Goal: Task Accomplishment & Management: Manage account settings

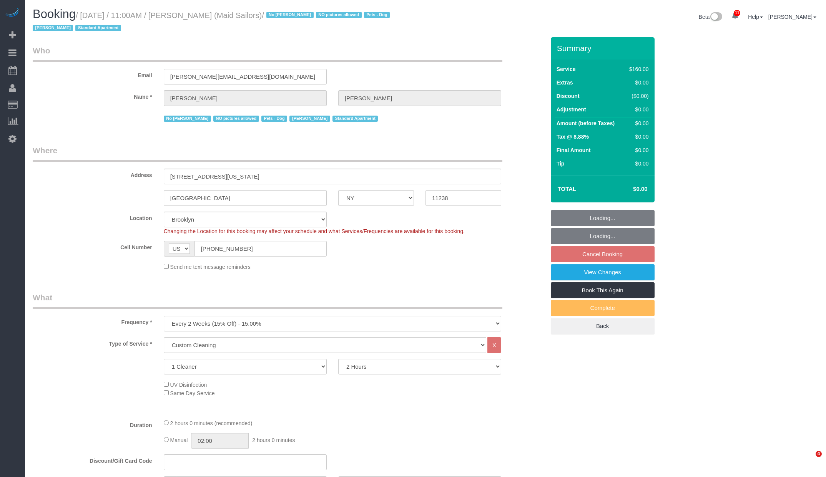
select select "NY"
select select "spot1"
select select "number:89"
select select "number:90"
select select "number:13"
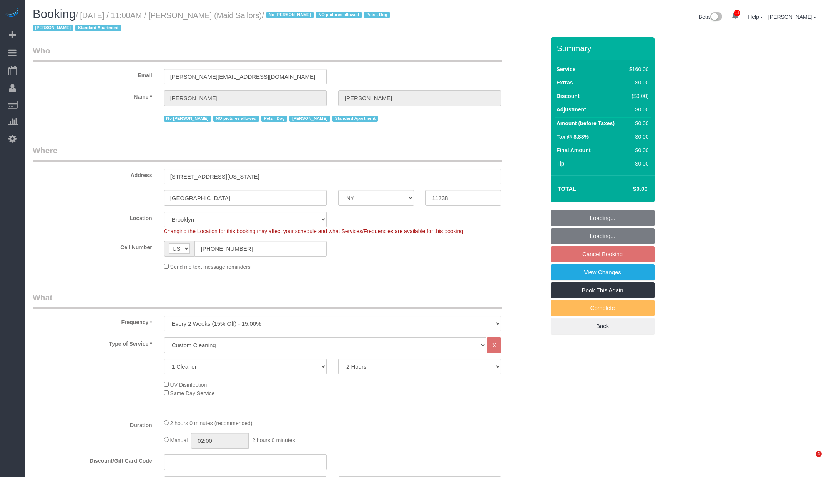
select select "number:5"
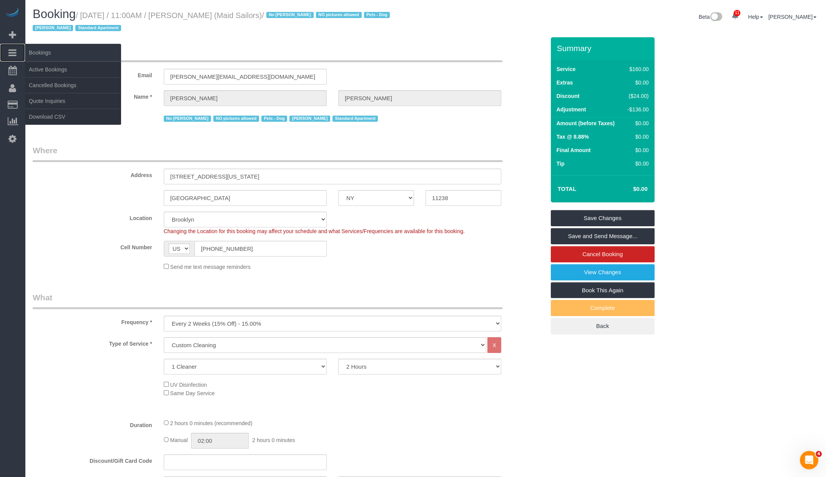
click at [43, 60] on span "Bookings" at bounding box center [73, 53] width 96 height 18
click at [43, 75] on link "Active Bookings" at bounding box center [73, 69] width 96 height 15
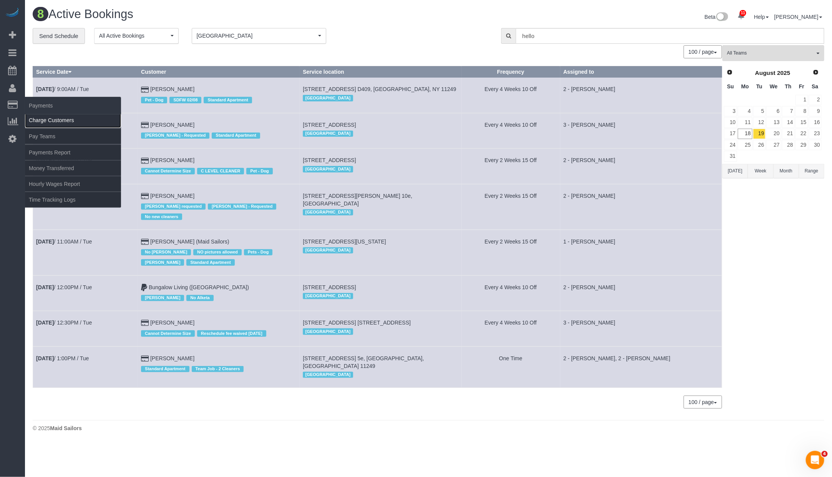
click at [50, 120] on link "Charge Customers" at bounding box center [73, 120] width 96 height 15
select select
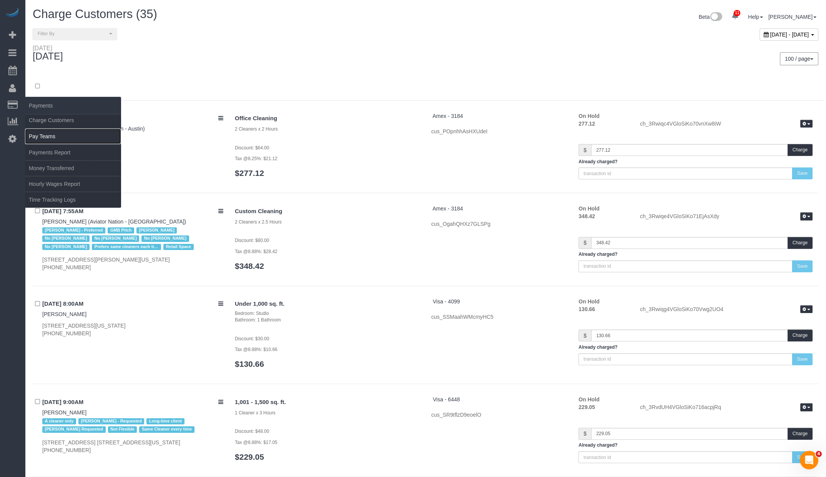
click at [50, 132] on link "Pay Teams" at bounding box center [73, 136] width 96 height 15
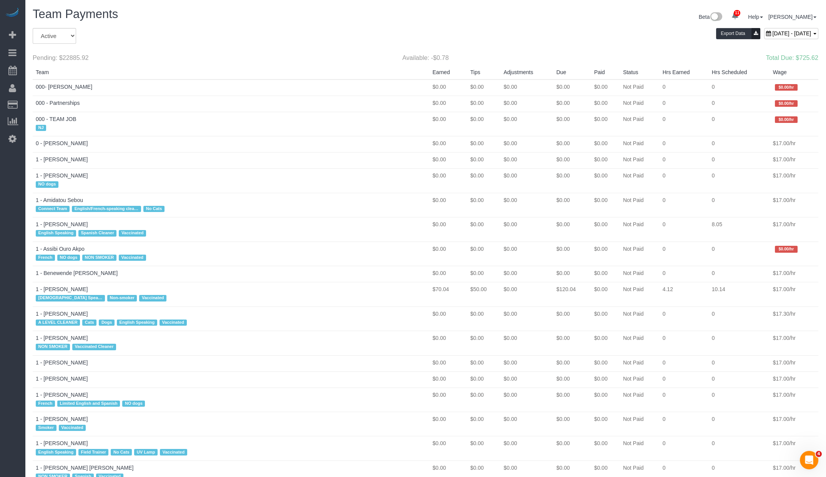
click at [782, 33] on span "August 17, 2025 - August 23, 2025" at bounding box center [791, 33] width 39 height 6
type input "**********"
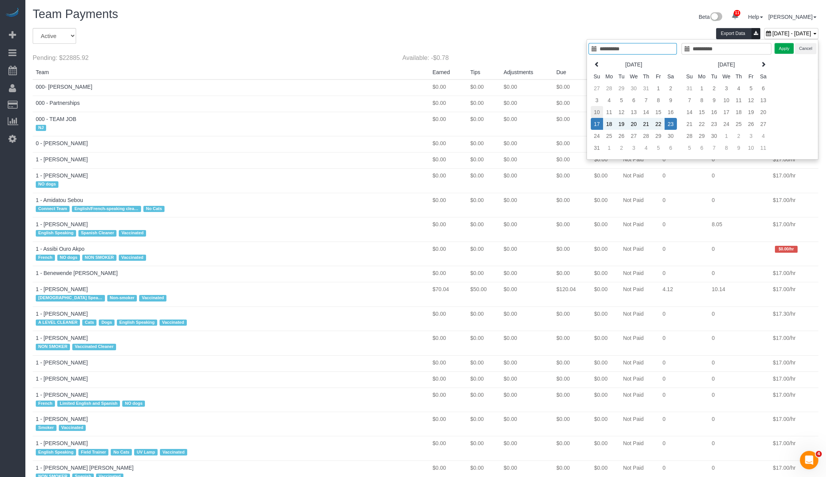
type input "**********"
click at [595, 109] on td "10" at bounding box center [597, 112] width 12 height 12
type input "**********"
click at [669, 112] on td "16" at bounding box center [671, 112] width 12 height 12
type input "**********"
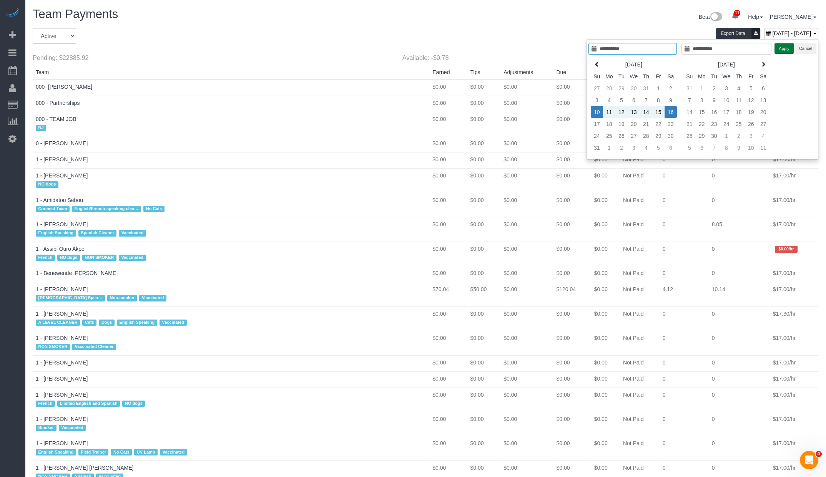
click at [781, 49] on button "Apply" at bounding box center [783, 48] width 19 height 11
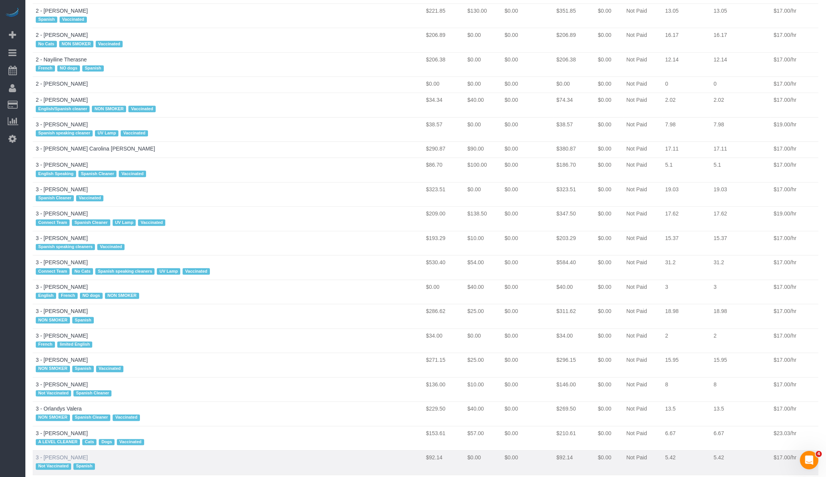
scroll to position [1390, 0]
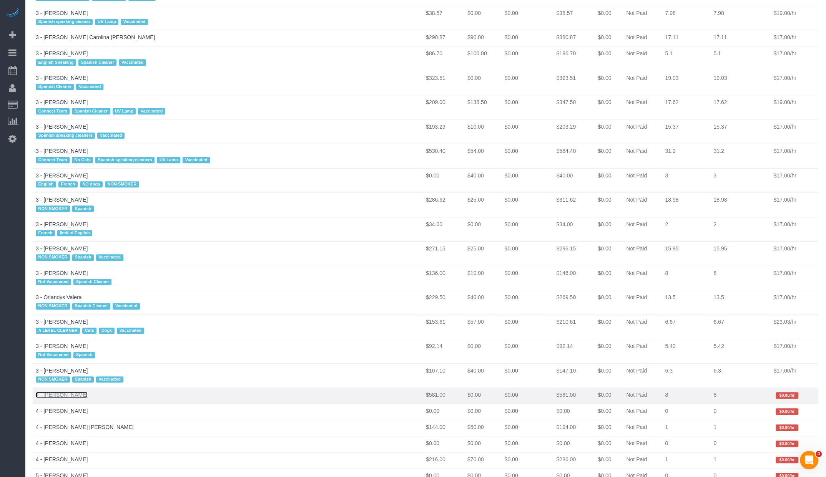
click at [77, 392] on link "4 - Daniela Ferreira Alves" at bounding box center [62, 395] width 52 height 6
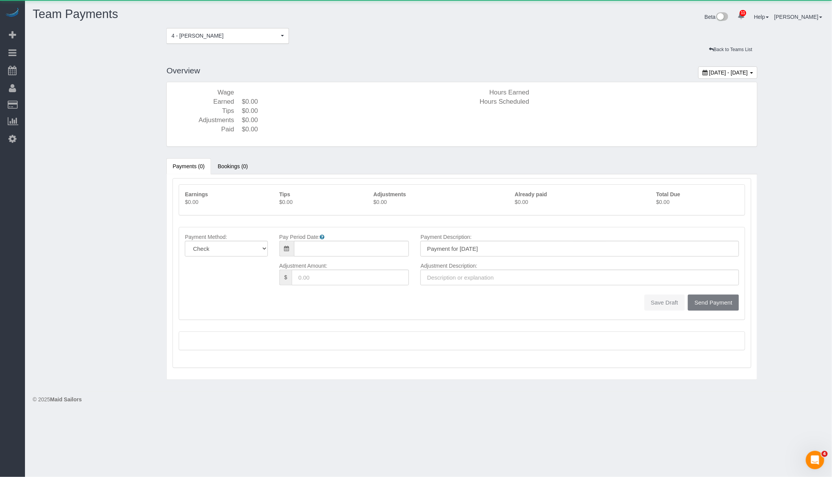
type input "08/10/2025"
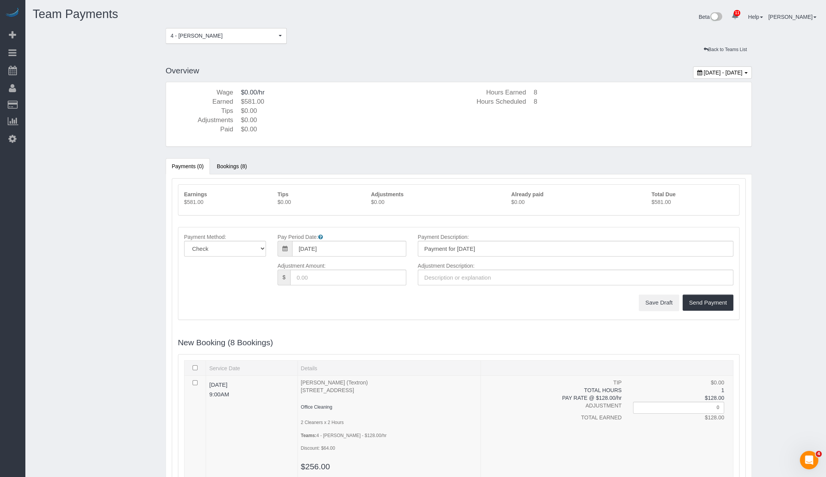
click at [612, 33] on div "4 - Daniela Ferreira Alves" at bounding box center [425, 36] width 797 height 16
click at [718, 70] on span "August 10, 2025 - August 16, 2025" at bounding box center [723, 73] width 39 height 6
type input "**********"
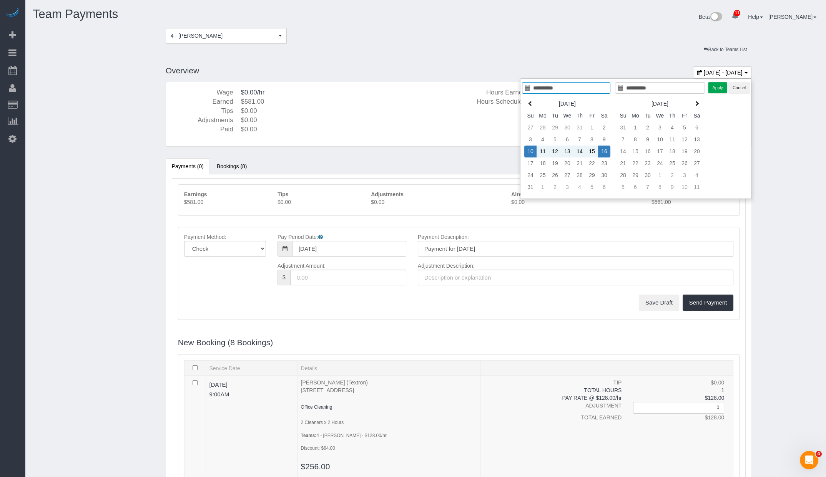
click at [773, 51] on div "Back to Teams List" at bounding box center [425, 50] width 797 height 12
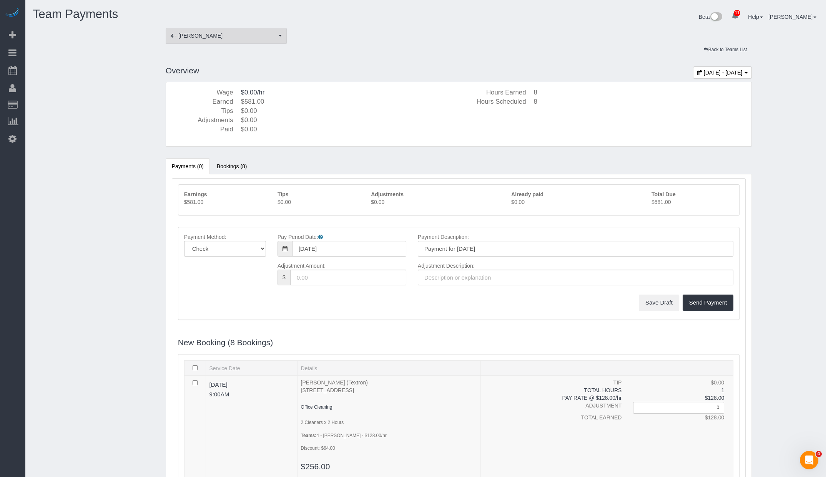
click at [243, 38] on span "4 - Daniela Ferreira Alves" at bounding box center [224, 36] width 106 height 8
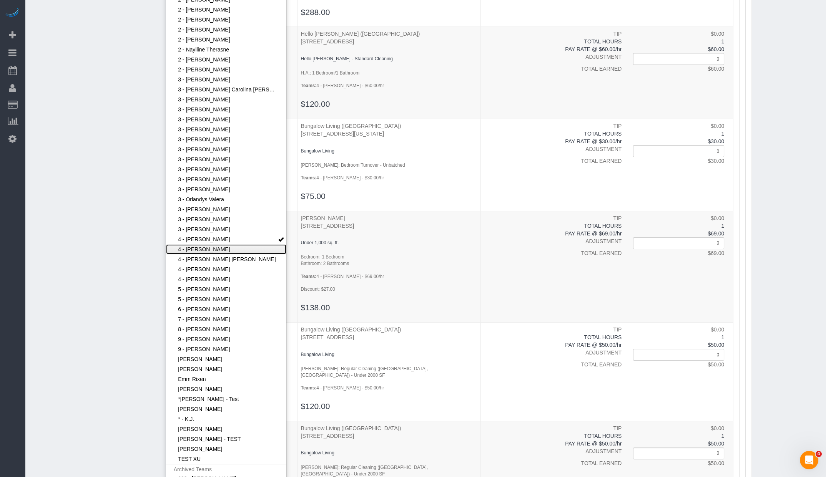
click at [229, 253] on link "4 - Diana Zubieta" at bounding box center [226, 249] width 121 height 10
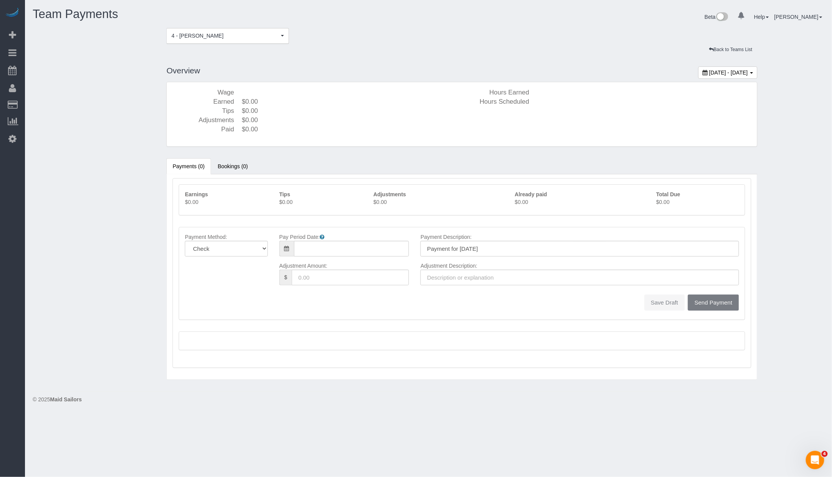
type input "08/10/2025"
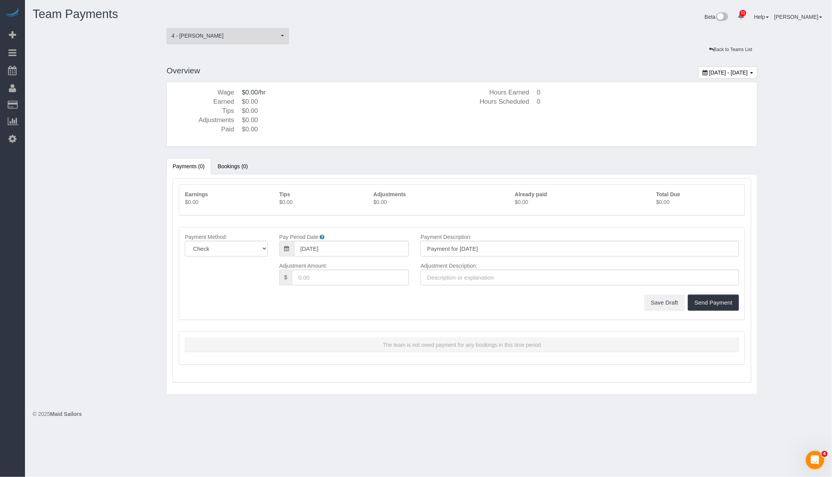
click at [255, 32] on span "4 - Diana Zubieta" at bounding box center [224, 36] width 107 height 8
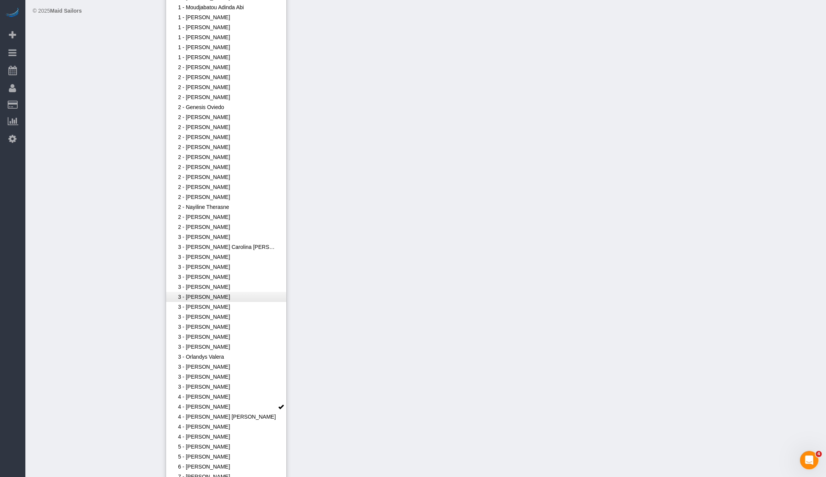
scroll to position [511, 0]
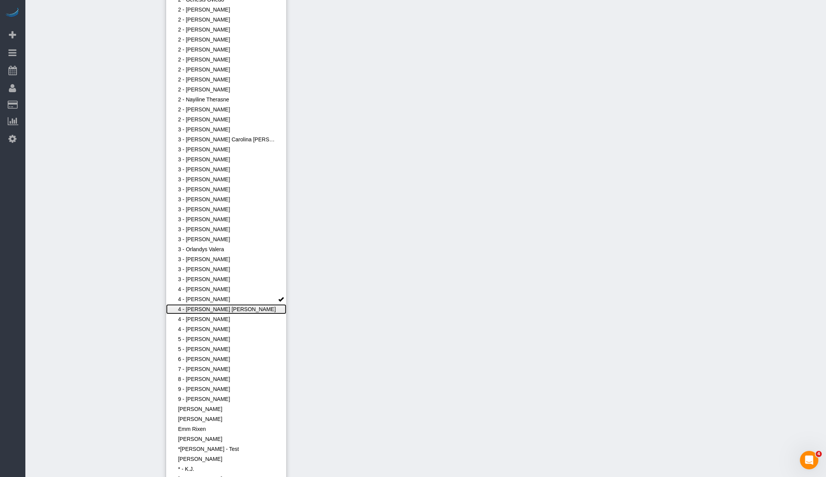
click at [238, 310] on link "4 - Fabiola Rodrigues Pimentel Santos" at bounding box center [226, 309] width 121 height 10
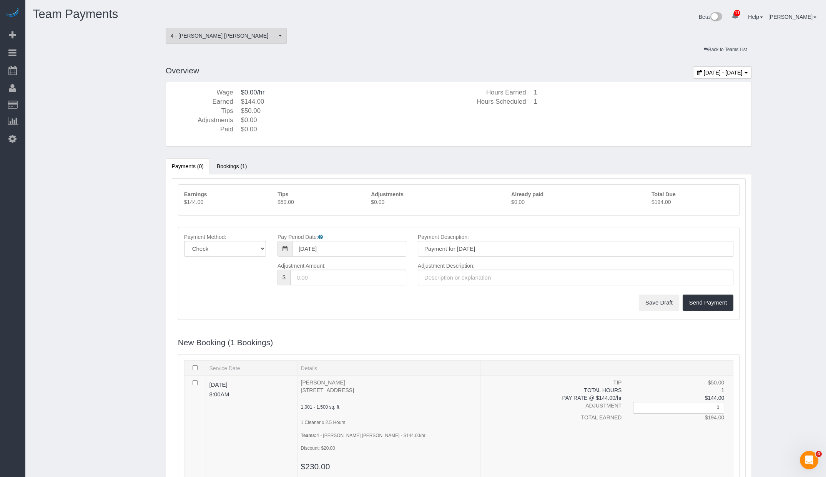
drag, startPoint x: 234, startPoint y: 34, endPoint x: 235, endPoint y: 41, distance: 7.3
click at [234, 36] on span "4 - Fabiola Rodrigues Pimentel Santos" at bounding box center [224, 36] width 106 height 8
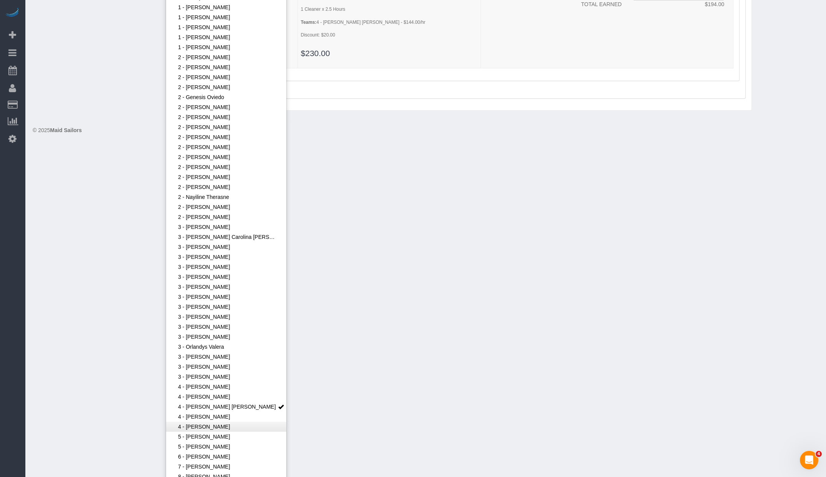
scroll to position [479, 0]
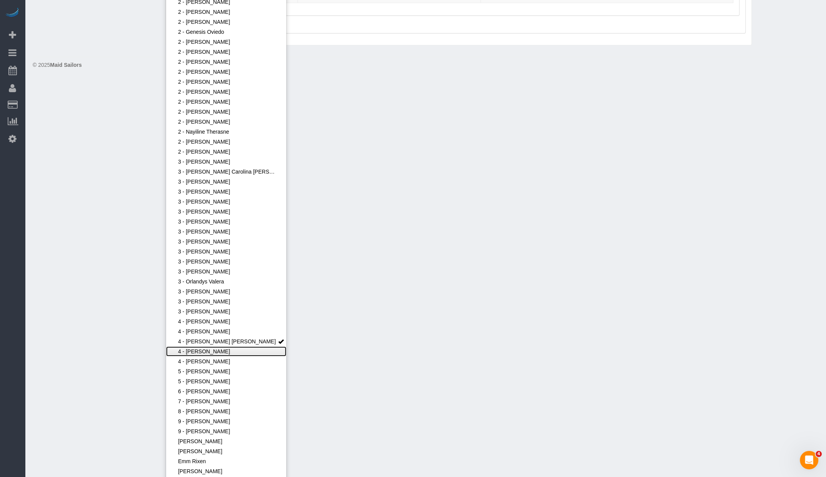
click at [226, 347] on link "4 - Luanna Ferighetto" at bounding box center [226, 352] width 121 height 10
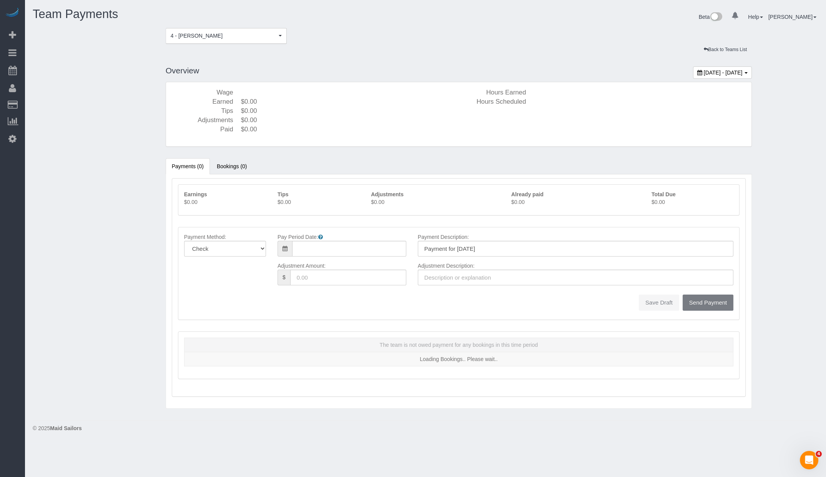
type input "08/10/2025"
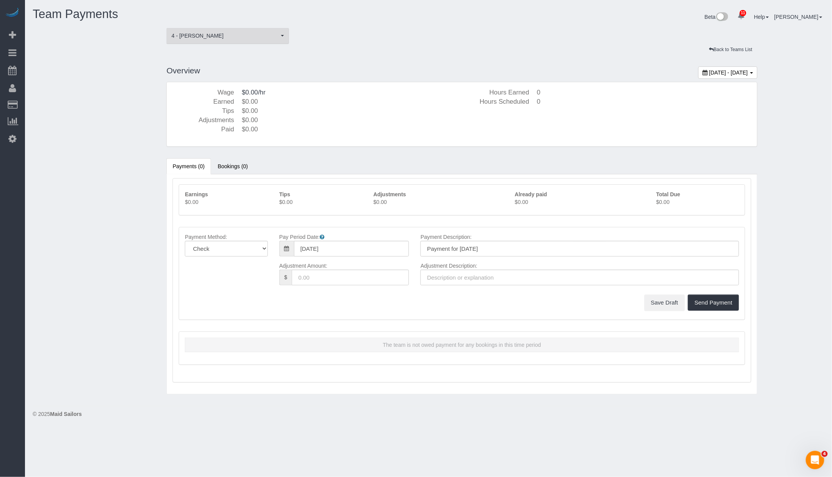
click at [216, 38] on span "4 - Luanna Ferighetto" at bounding box center [224, 36] width 107 height 8
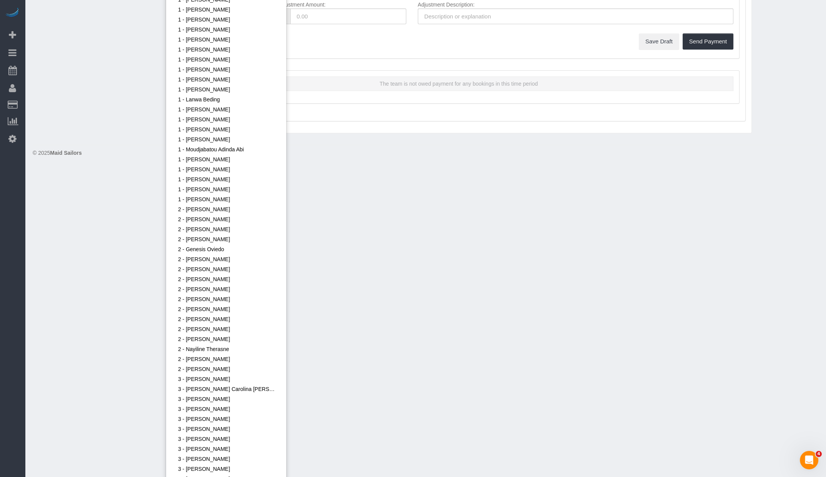
scroll to position [393, 0]
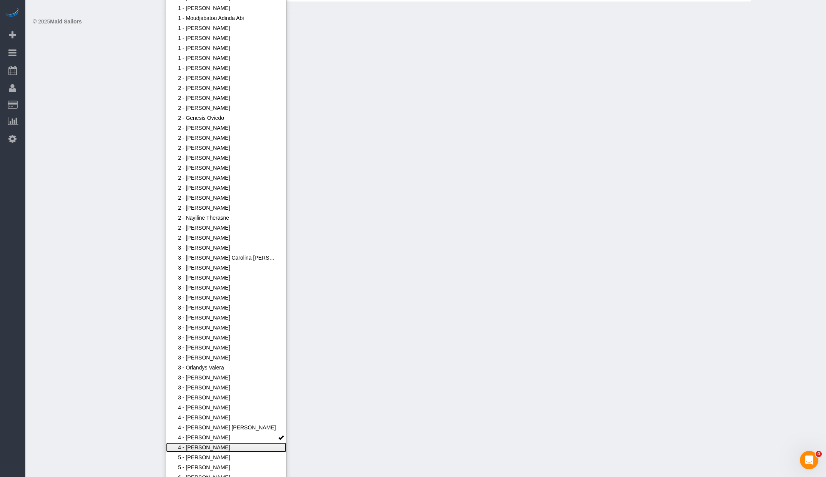
click at [232, 444] on link "4 - Marcia Batista" at bounding box center [226, 448] width 121 height 10
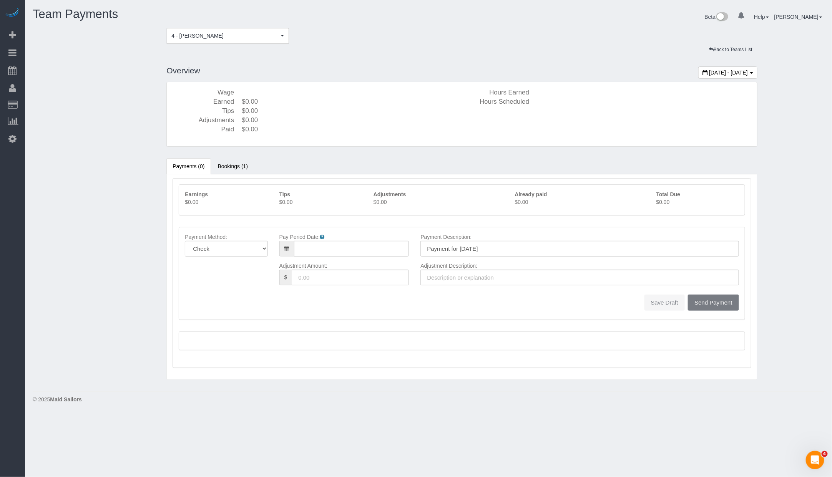
type input "08/10/2025"
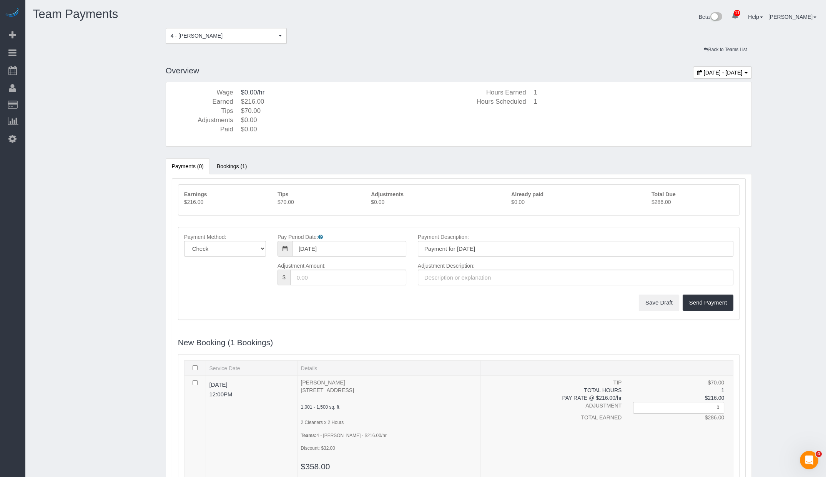
scroll to position [78, 0]
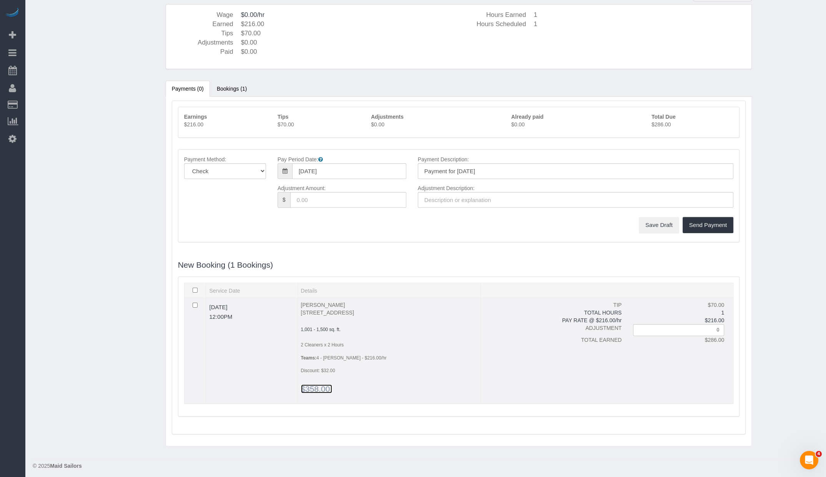
click at [323, 386] on span "$358.00" at bounding box center [315, 389] width 29 height 9
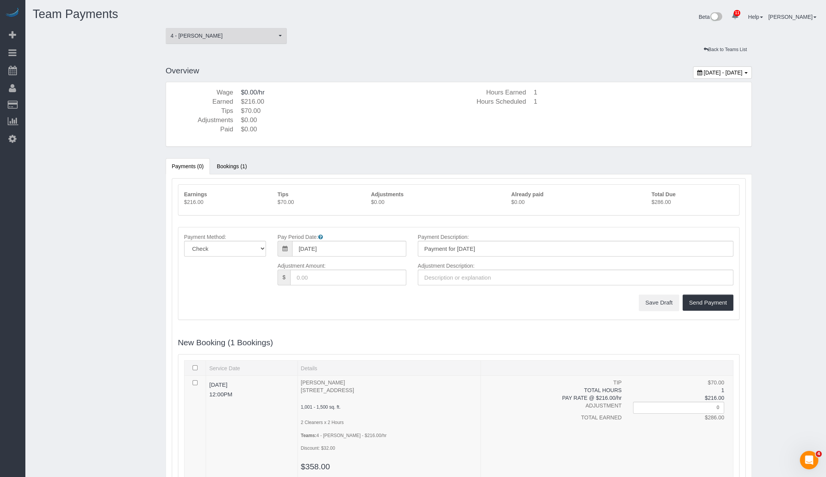
click at [256, 41] on button "4 - Marcia Batista 4 - Marcia Batista" at bounding box center [226, 36] width 121 height 16
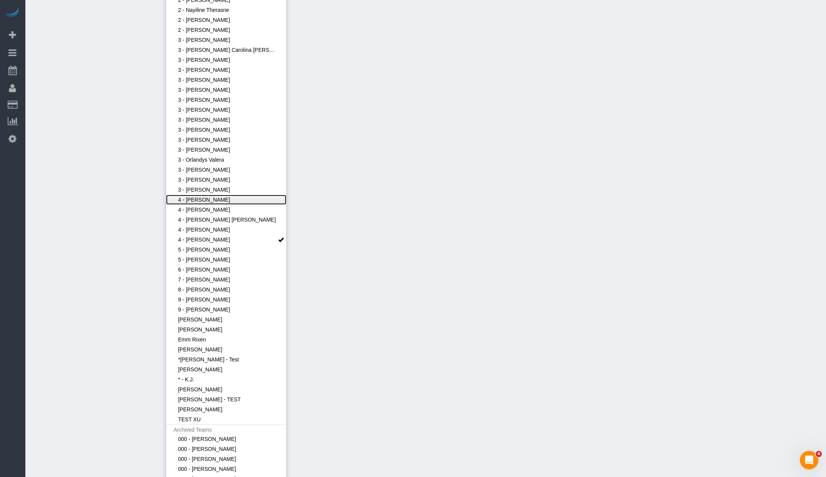
click at [221, 199] on link "4 - Daniela Ferreira Alves" at bounding box center [226, 200] width 121 height 10
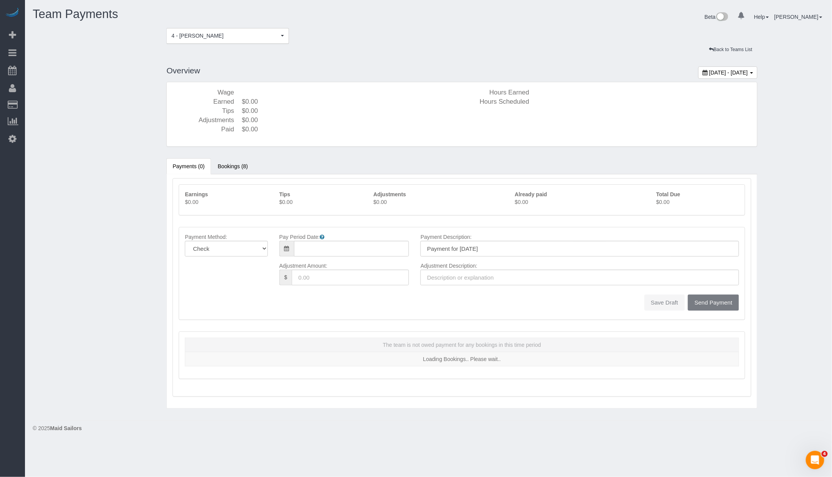
type input "08/10/2025"
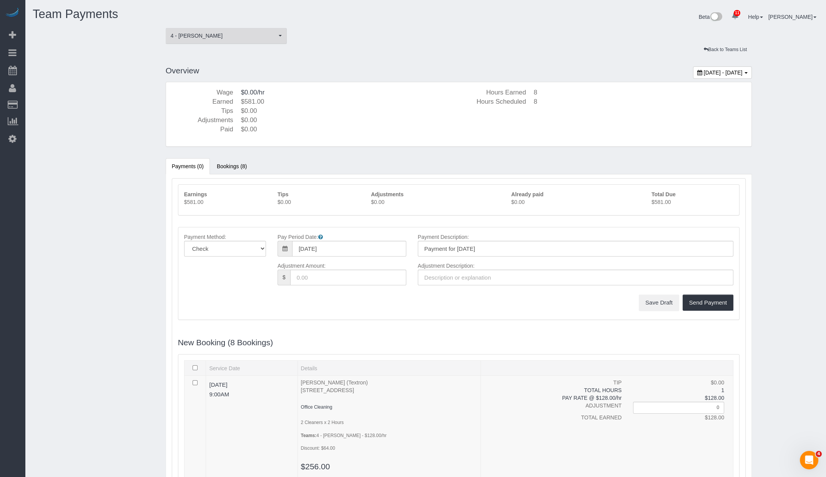
click at [264, 38] on span "4 - Daniela Ferreira Alves" at bounding box center [224, 36] width 106 height 8
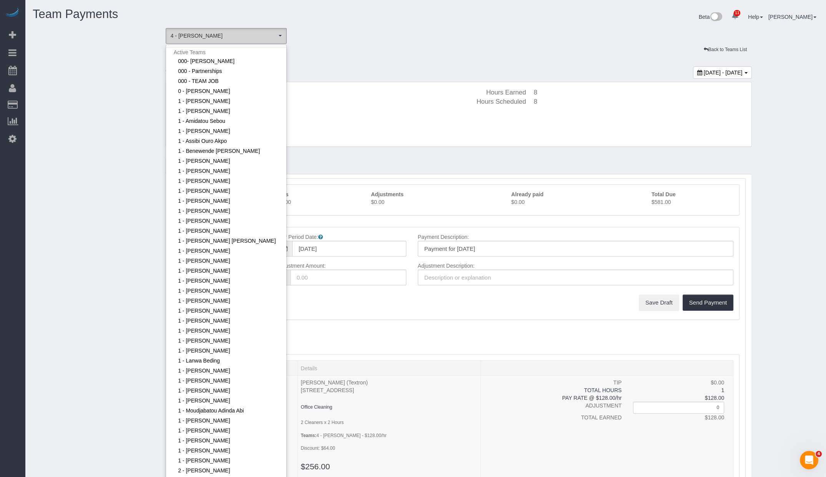
scroll to position [561, 0]
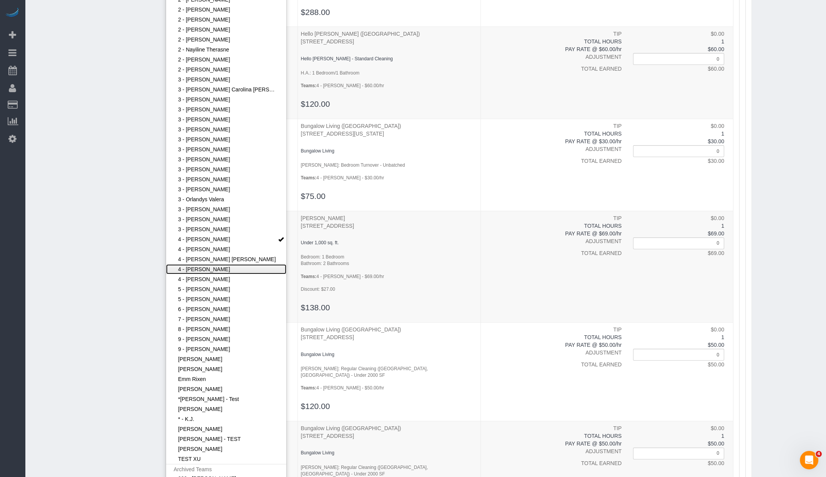
click at [232, 266] on link "4 - Luanna Ferighetto" at bounding box center [226, 269] width 121 height 10
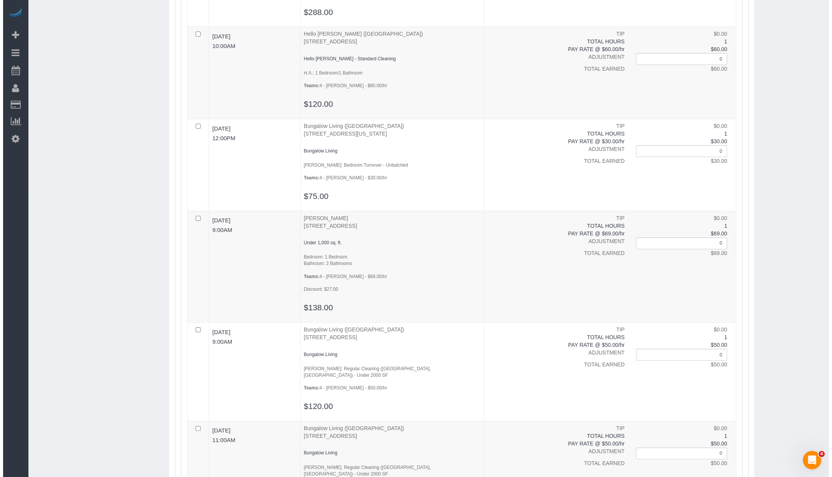
scroll to position [0, 0]
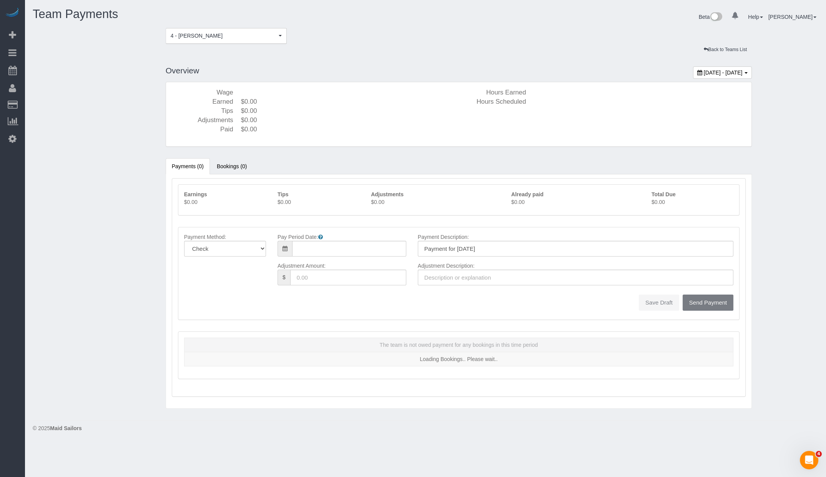
type input "08/10/2025"
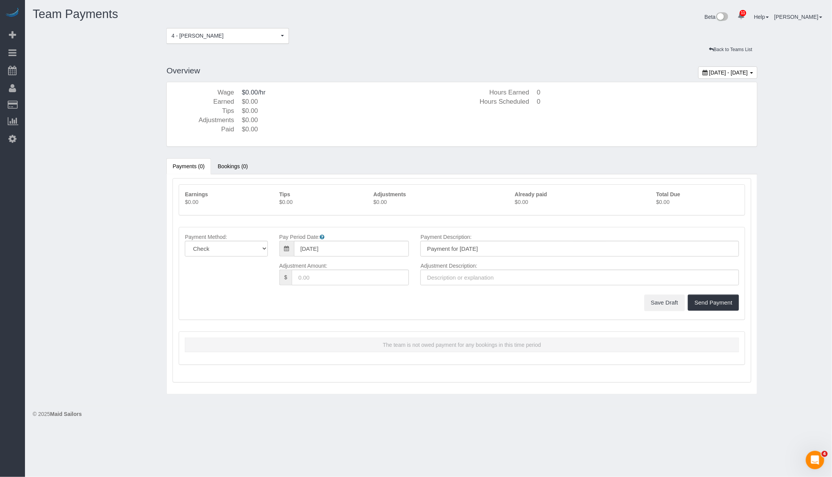
click at [236, 55] on div "Back to Teams List" at bounding box center [462, 50] width 603 height 12
click at [242, 43] on button "4 - Luanna Ferighetto" at bounding box center [227, 36] width 122 height 16
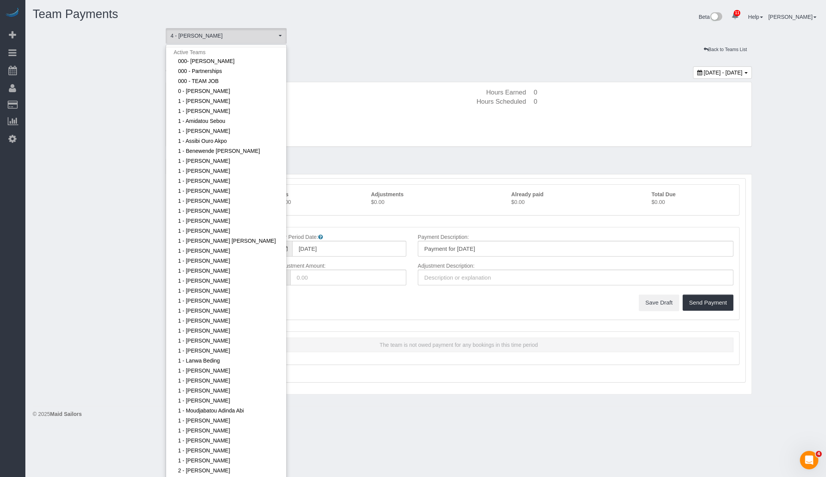
click at [350, 43] on div "4 - Luanna Ferighetto 4 - Luanna Ferighetto Active Teams 000- Donna Mercado Act…" at bounding box center [425, 36] width 797 height 16
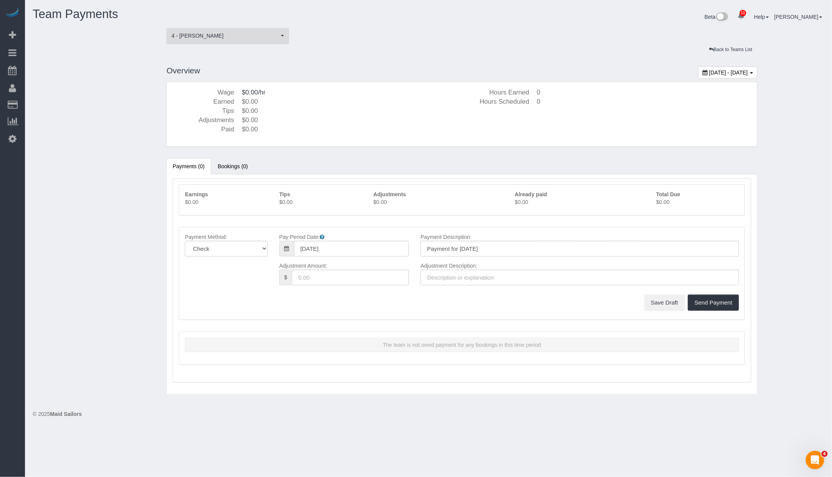
click at [256, 34] on span "4 - Luanna Ferighetto" at bounding box center [224, 36] width 107 height 8
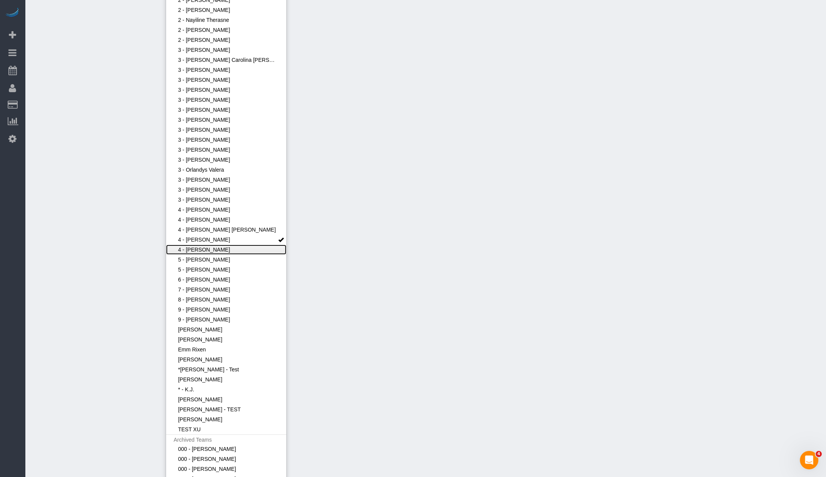
click at [246, 246] on link "4 - Marcia Batista" at bounding box center [226, 250] width 121 height 10
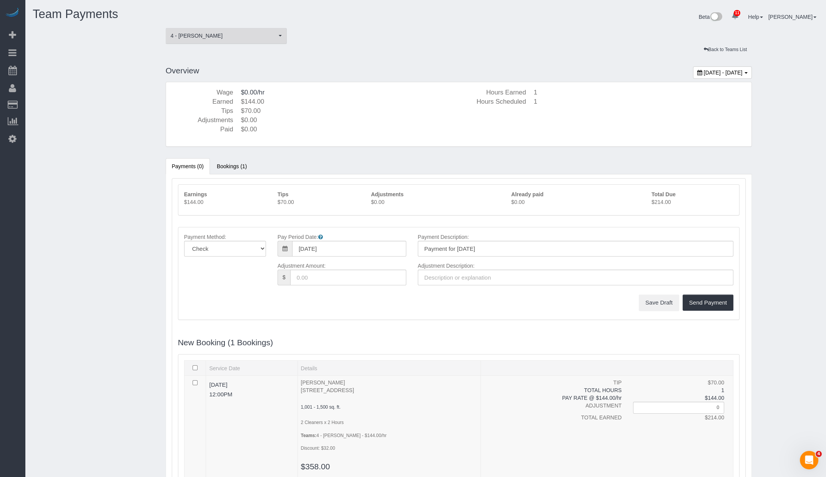
click at [235, 30] on button "4 - Marcia Batista" at bounding box center [226, 36] width 121 height 16
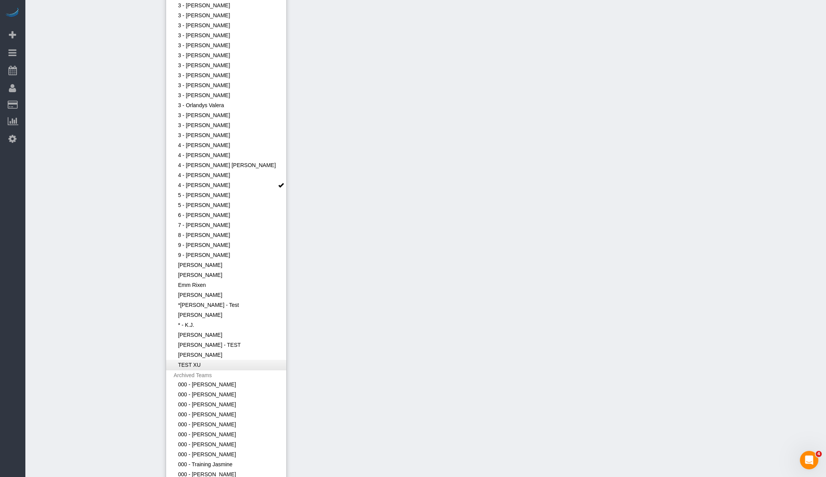
scroll to position [667, 0]
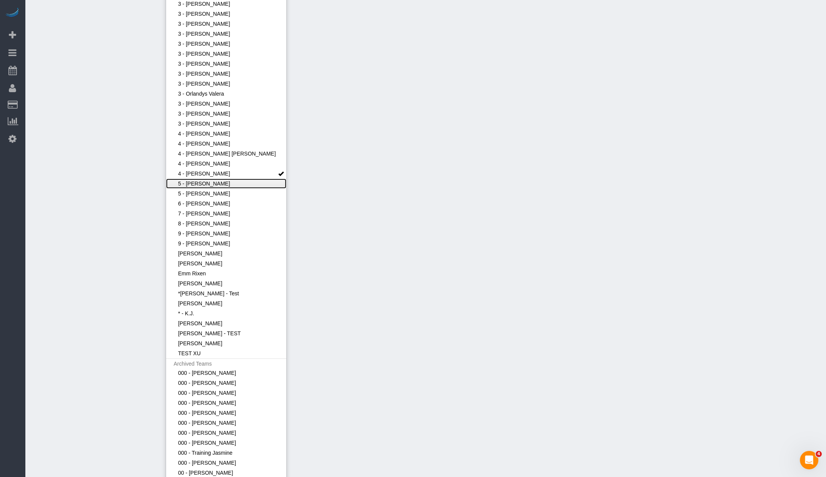
click at [248, 185] on link "5 - Karen Pellicane" at bounding box center [226, 184] width 121 height 10
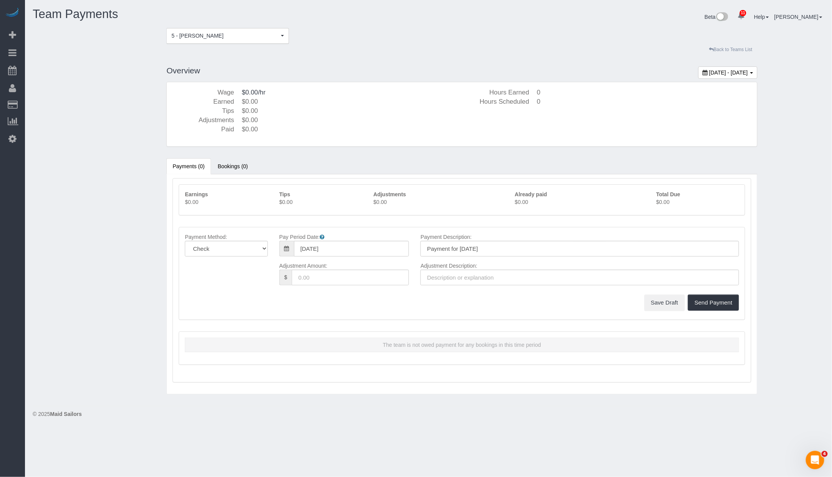
click at [744, 51] on link "Back to Teams List" at bounding box center [730, 50] width 53 height 12
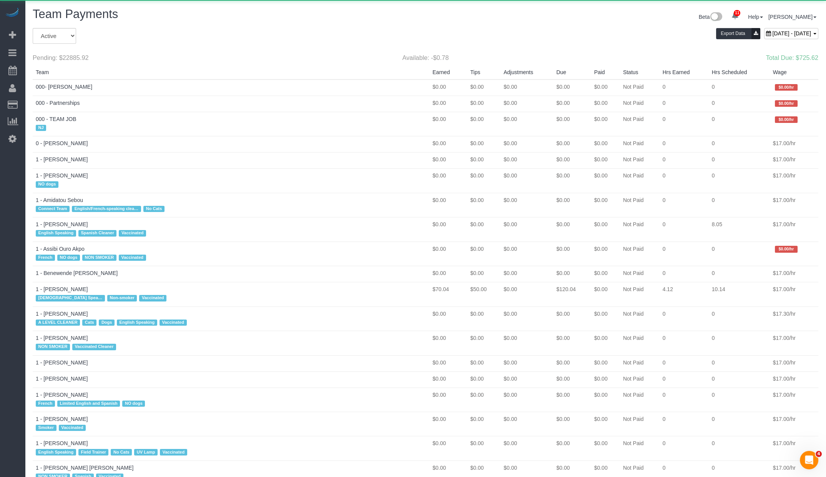
click at [772, 35] on span "August 17, 2025 - August 23, 2025" at bounding box center [791, 33] width 39 height 6
type input "**********"
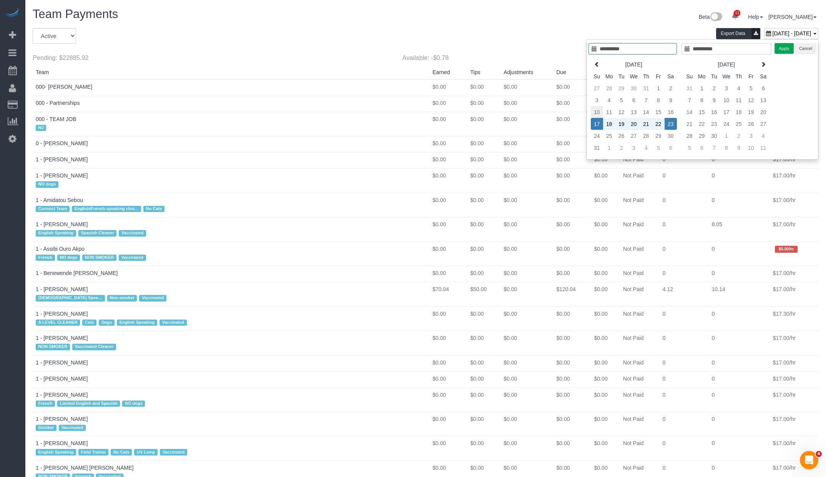
type input "**********"
click at [598, 107] on td "10" at bounding box center [597, 112] width 12 height 12
type input "**********"
click at [676, 111] on td "16" at bounding box center [671, 112] width 12 height 12
type input "**********"
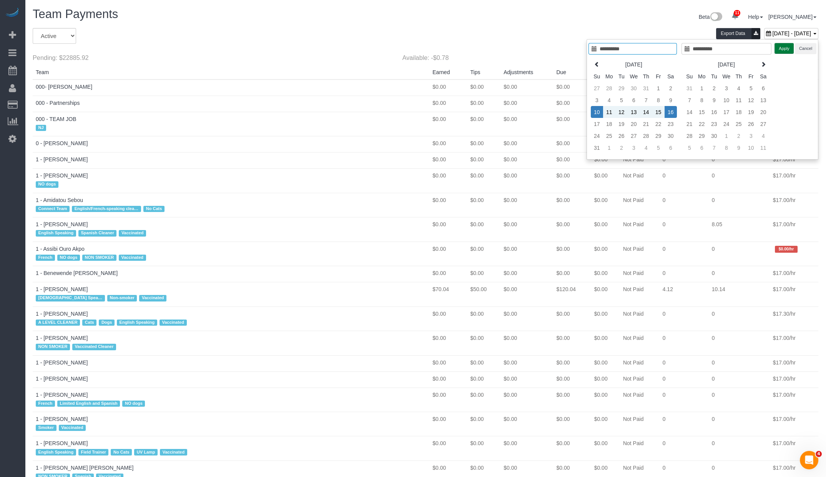
click at [781, 46] on button "Apply" at bounding box center [783, 48] width 19 height 11
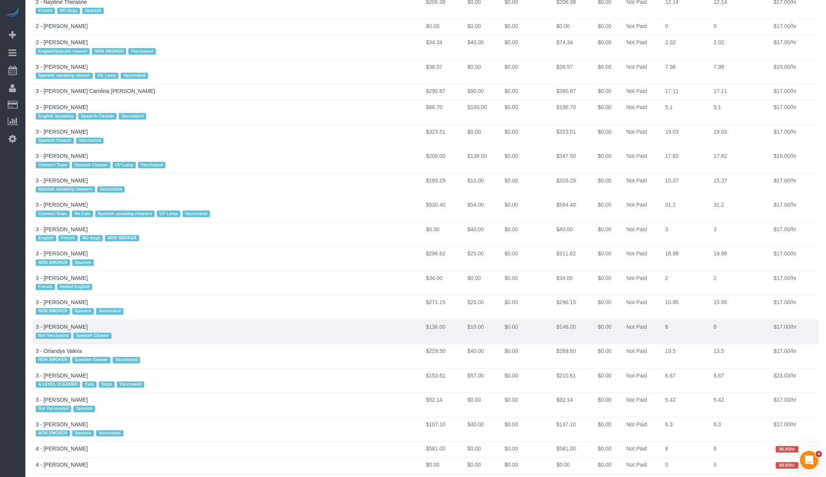
scroll to position [1688, 0]
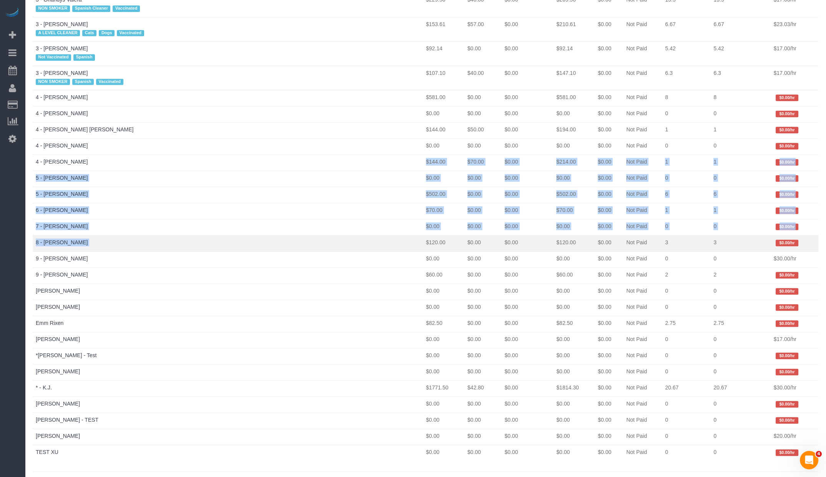
drag, startPoint x: 114, startPoint y: 148, endPoint x: 210, endPoint y: 236, distance: 130.1
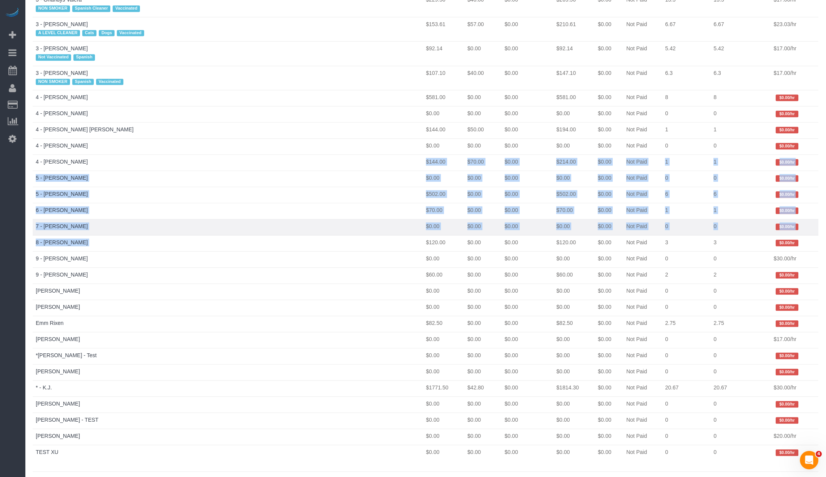
click at [145, 219] on td "7 - Trisha Baca" at bounding box center [228, 227] width 390 height 16
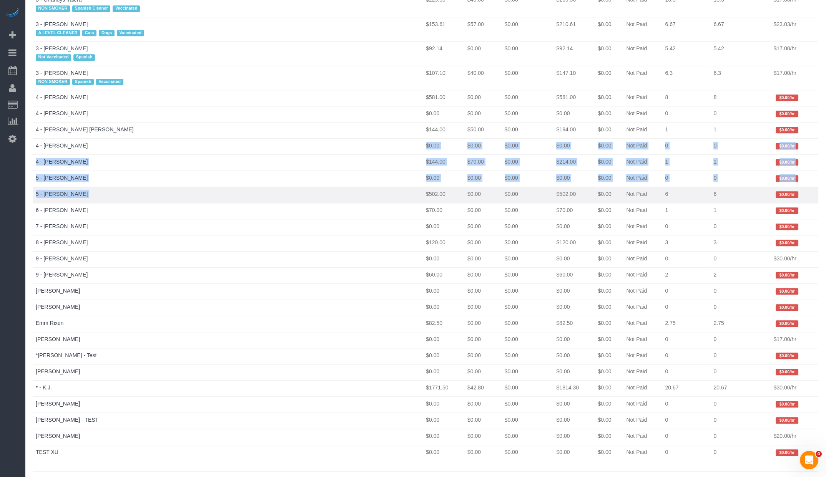
drag, startPoint x: 136, startPoint y: 125, endPoint x: 258, endPoint y: 184, distance: 135.8
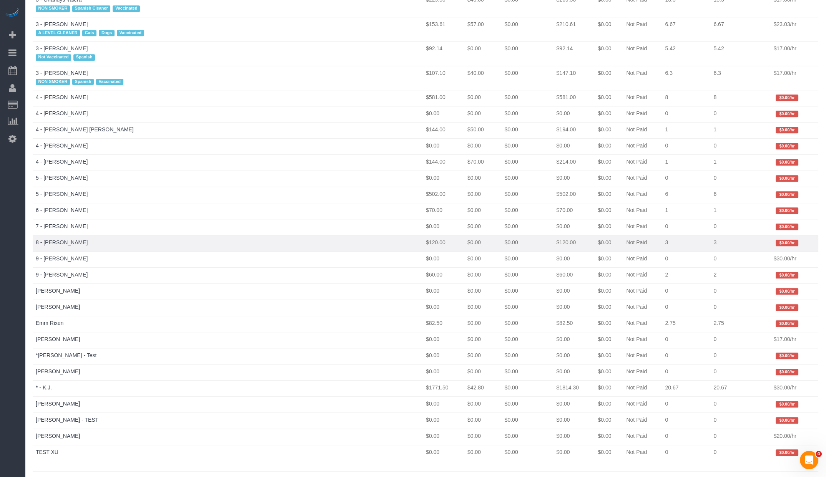
click at [143, 236] on td "8 - Tamami Konishi" at bounding box center [228, 244] width 390 height 16
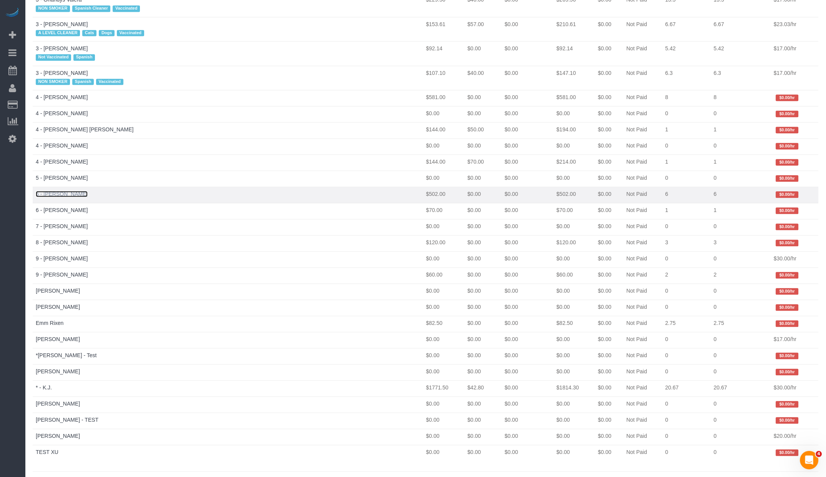
click at [59, 191] on link "5 - Tatiana Erroa" at bounding box center [62, 194] width 52 height 6
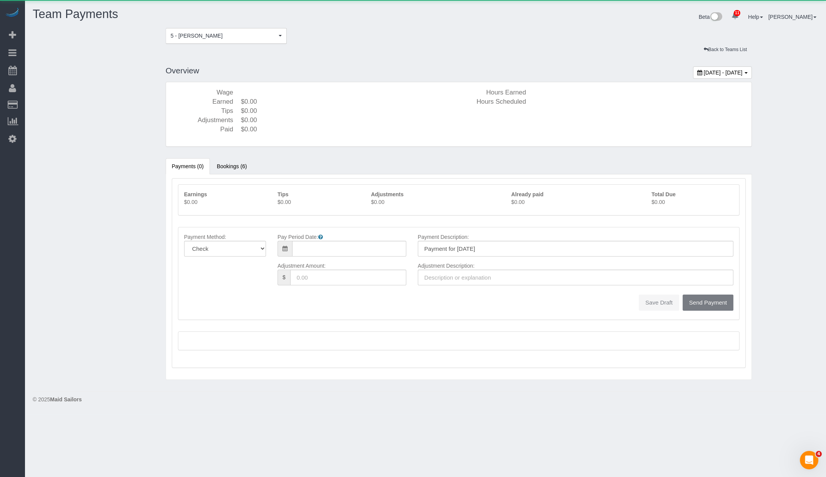
type input "08/10/2025"
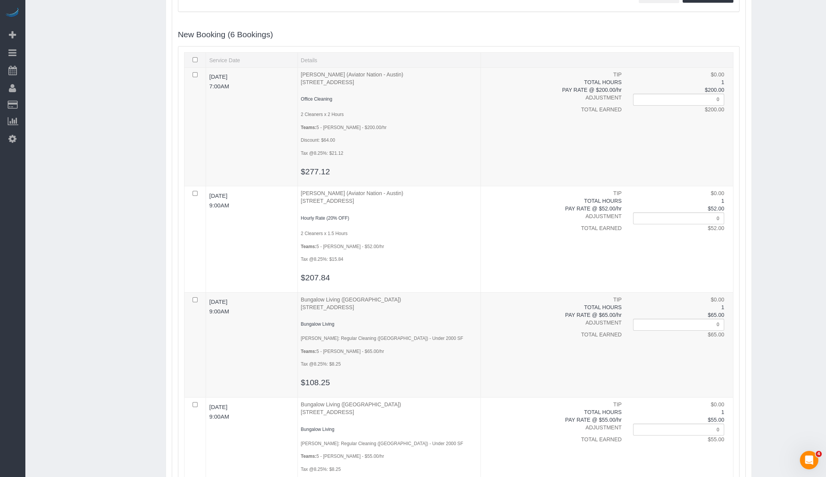
scroll to position [359, 0]
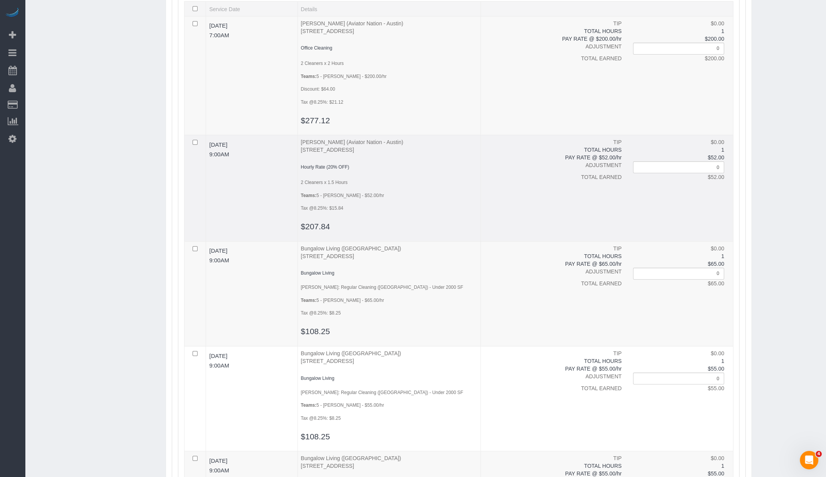
drag, startPoint x: 467, startPoint y: 203, endPoint x: 440, endPoint y: 141, distance: 68.1
click at [440, 141] on td "Abby Schraeder (Aviator Nation - Austin) 1325 S Congress Ave, Back, Austin, TX …" at bounding box center [388, 188] width 183 height 106
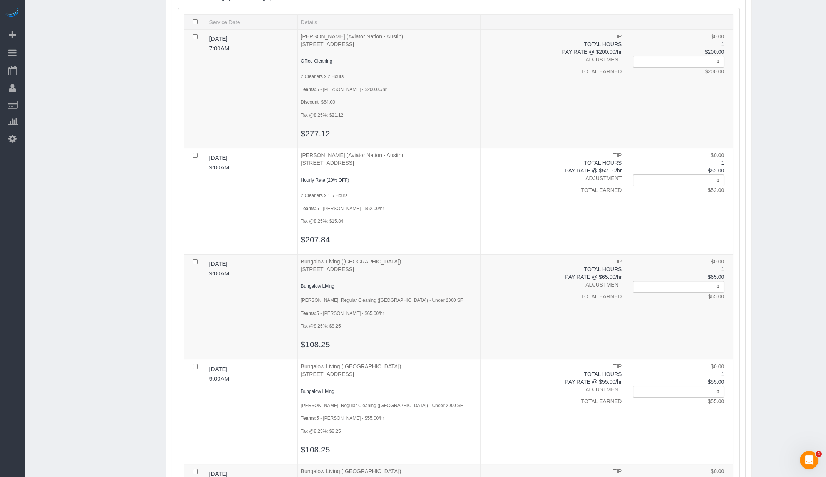
scroll to position [0, 0]
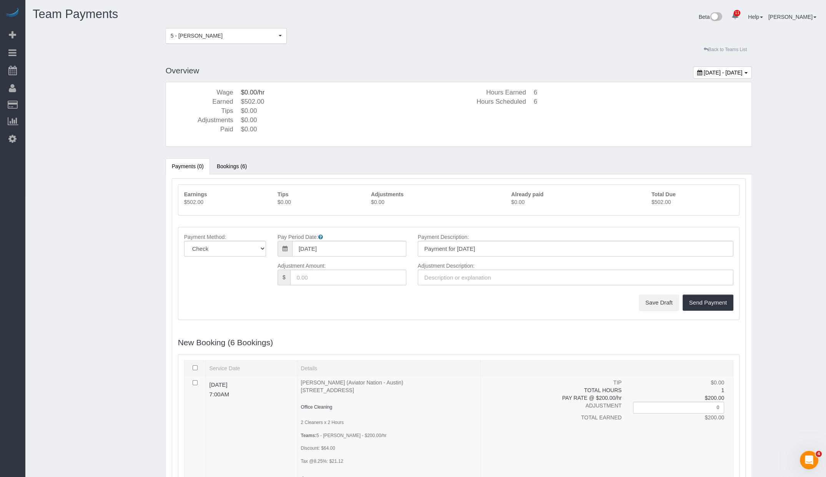
click at [747, 46] on link "Back to Teams List" at bounding box center [725, 50] width 53 height 12
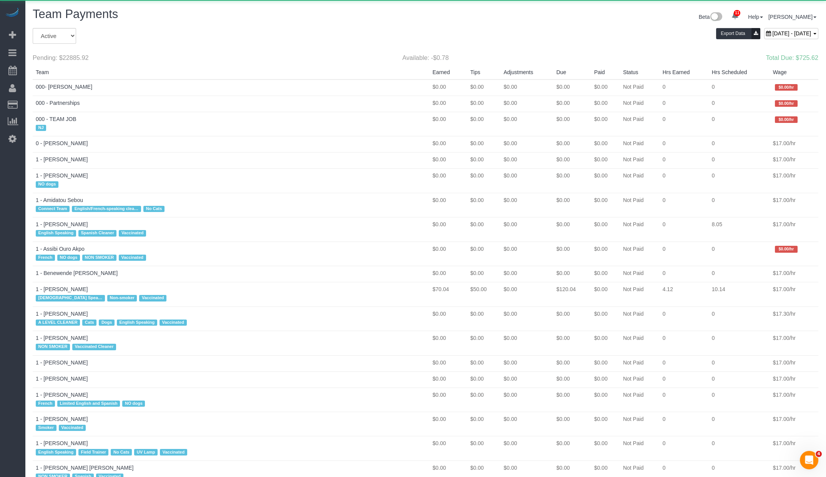
click at [764, 29] on div "August 17, 2025 - August 23, 2025" at bounding box center [791, 33] width 54 height 11
type input "**********"
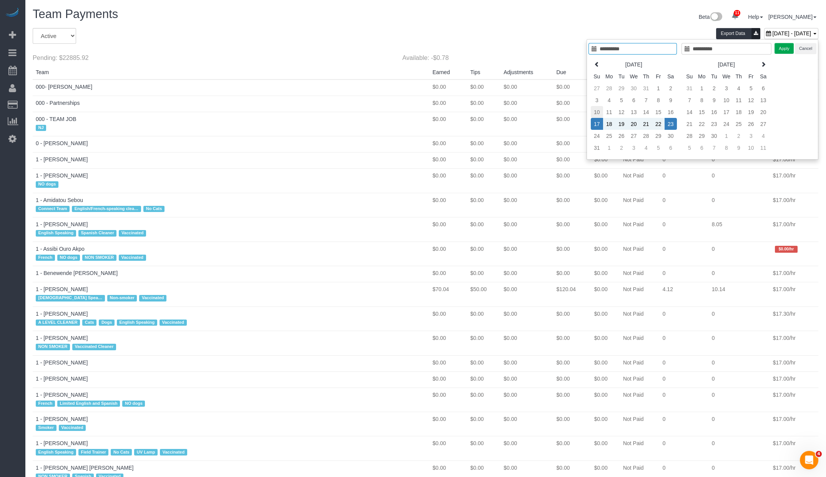
type input "**********"
click at [597, 112] on td "10" at bounding box center [597, 112] width 12 height 12
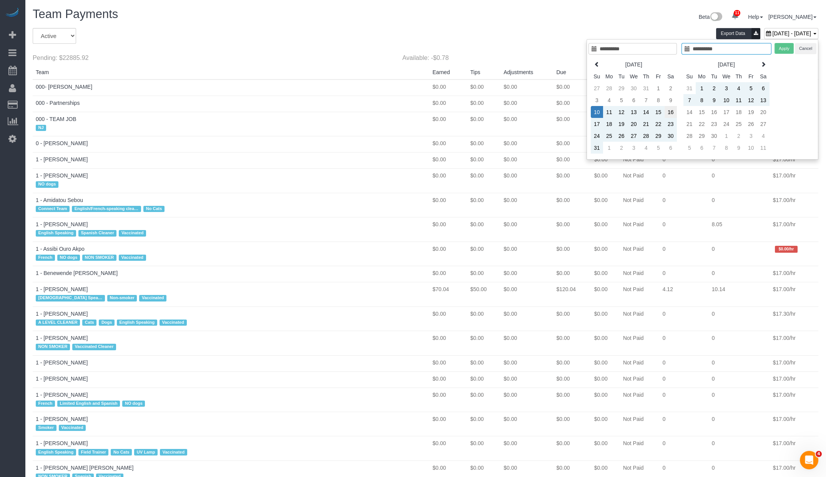
type input "**********"
click at [667, 110] on td "16" at bounding box center [671, 112] width 12 height 12
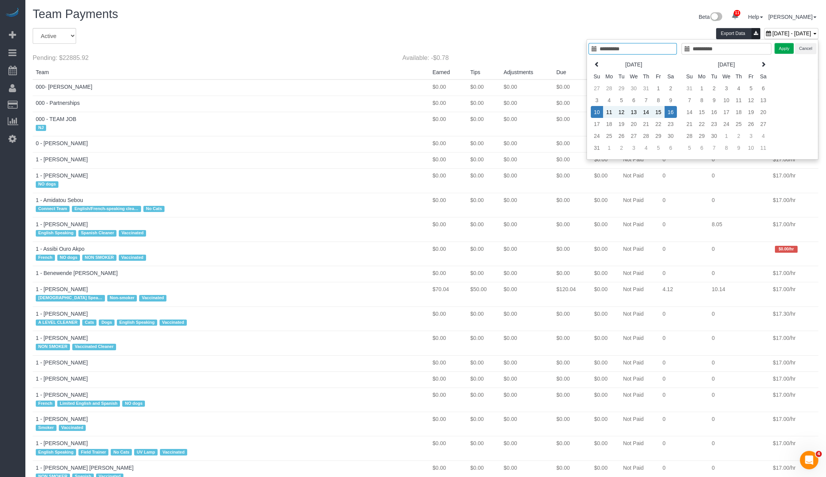
type input "**********"
click at [778, 48] on button "Apply" at bounding box center [783, 48] width 19 height 11
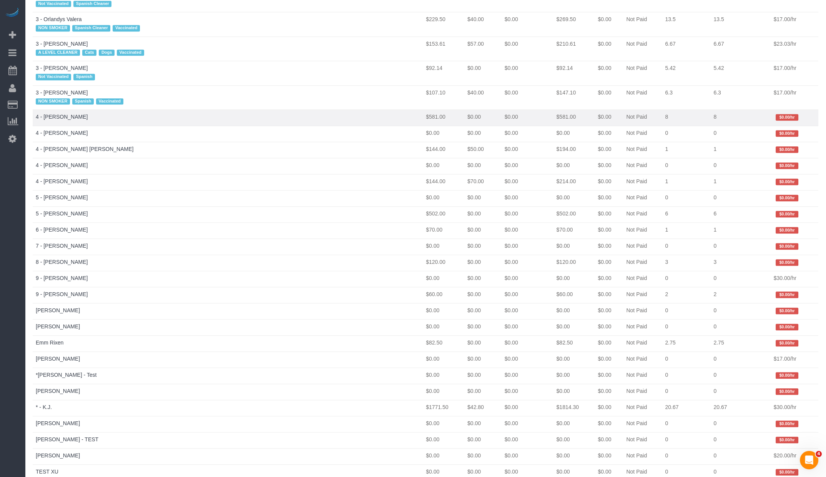
scroll to position [1688, 0]
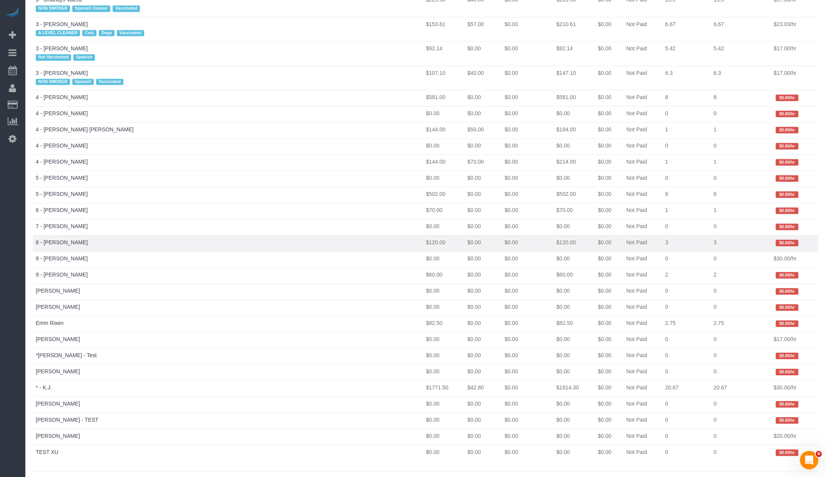
drag, startPoint x: 121, startPoint y: 194, endPoint x: 176, endPoint y: 230, distance: 66.0
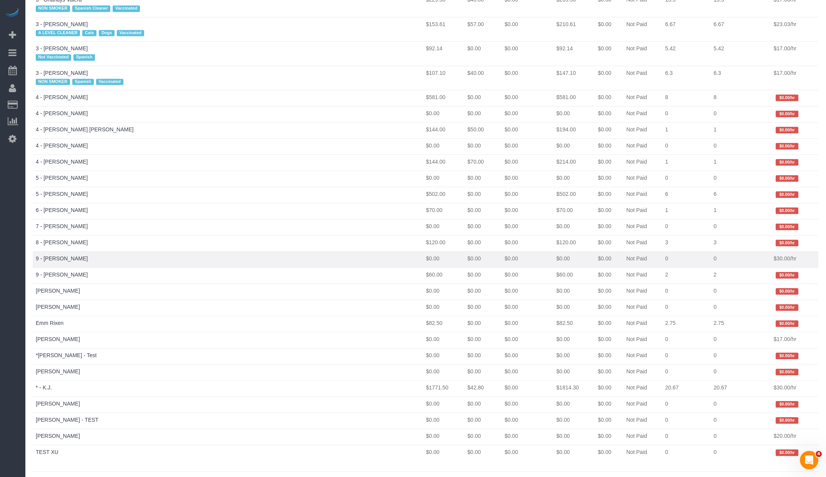
click at [173, 252] on td "9 - Glendy Corea" at bounding box center [228, 260] width 390 height 16
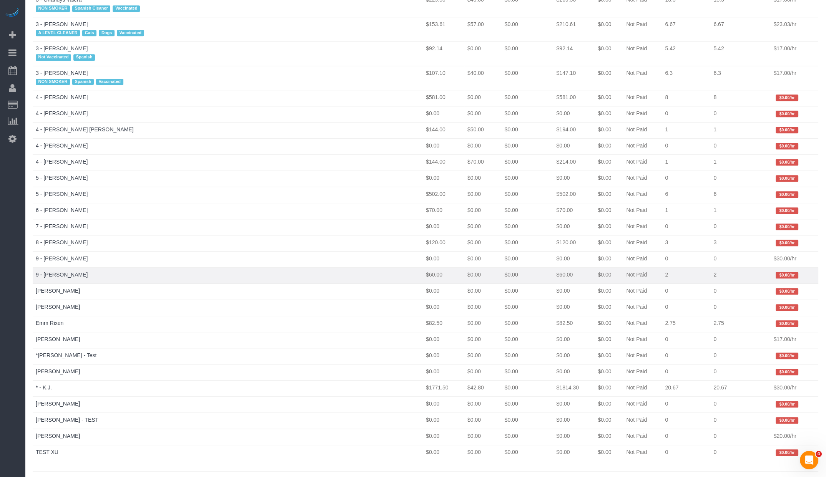
drag, startPoint x: 226, startPoint y: 223, endPoint x: 226, endPoint y: 257, distance: 33.4
click at [226, 268] on td "9 - Marlene Anderson" at bounding box center [228, 276] width 390 height 16
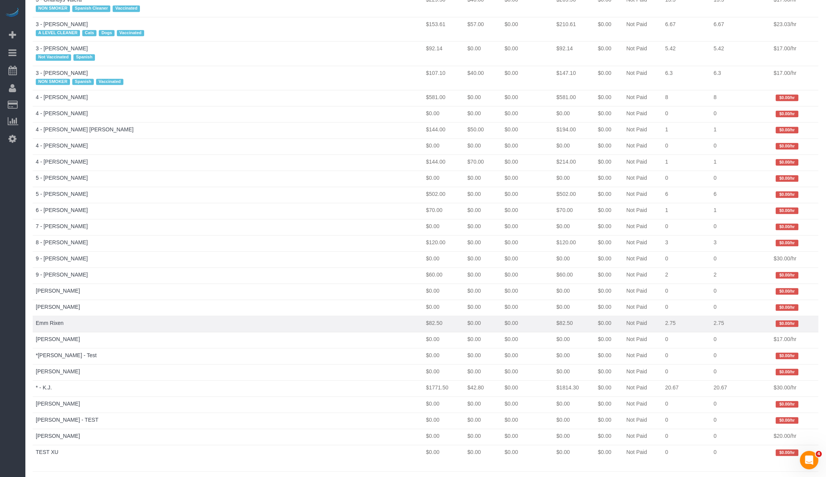
click at [166, 316] on td "Emm Rixen" at bounding box center [228, 324] width 390 height 16
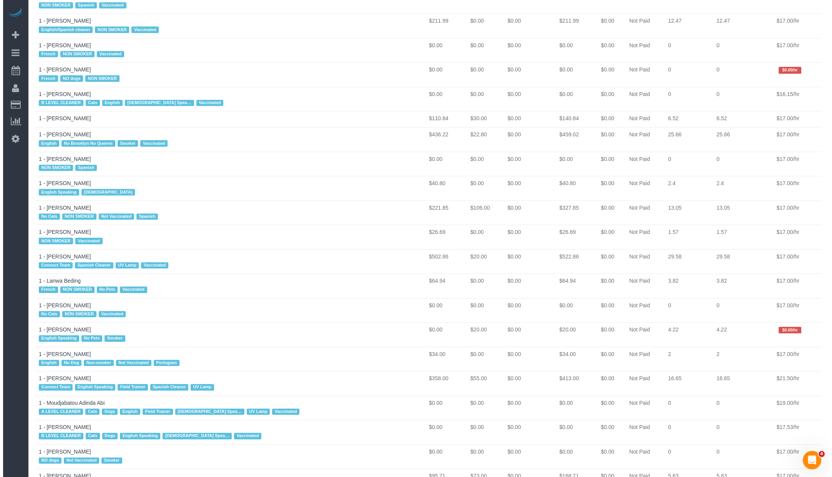
scroll to position [0, 0]
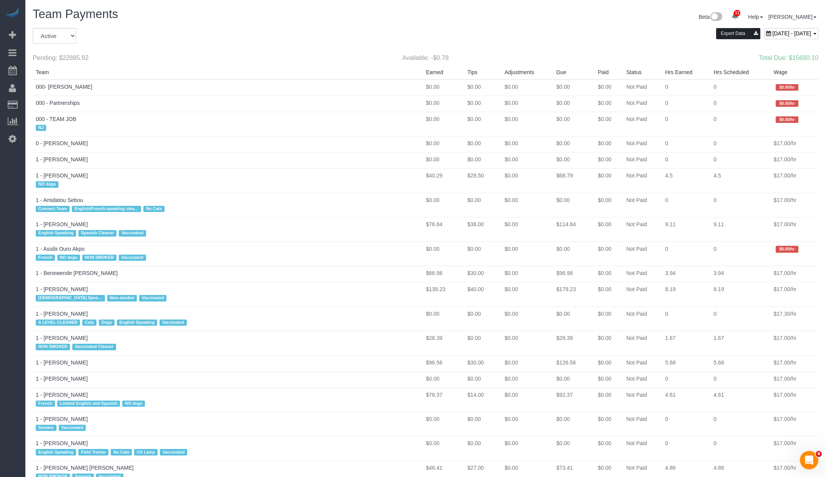
click at [716, 36] on button "Export Data" at bounding box center [738, 33] width 44 height 11
select select "active"
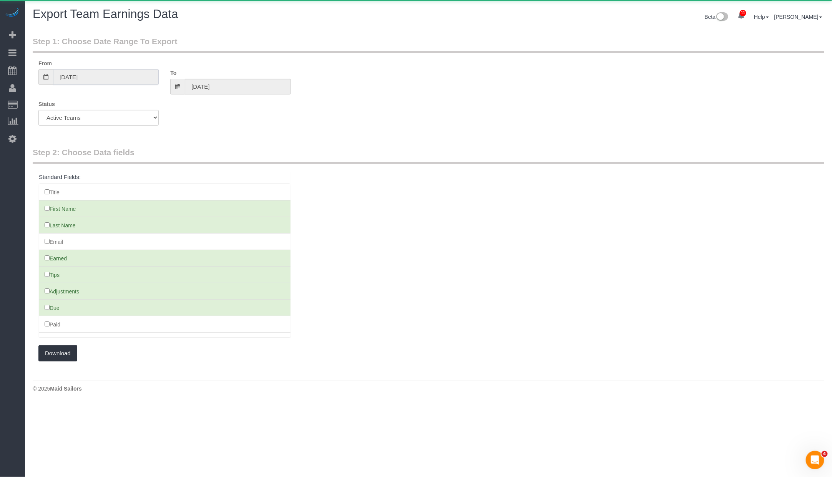
click at [135, 79] on input "08/10/2025" at bounding box center [106, 77] width 106 height 16
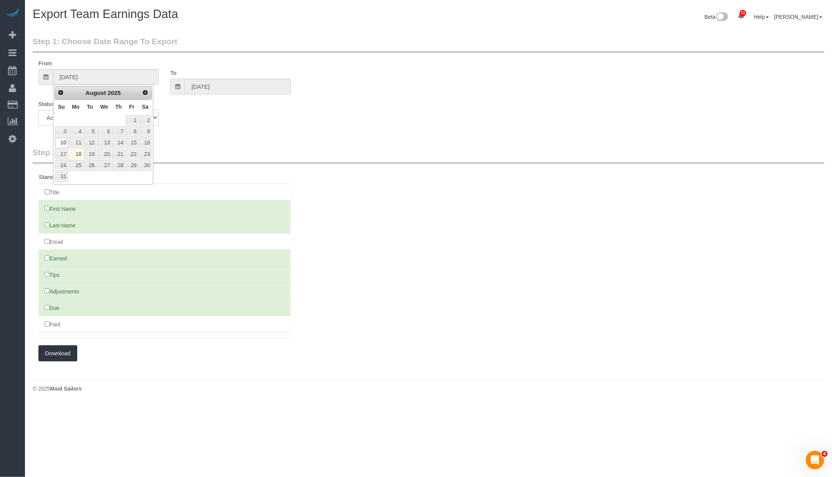
click at [212, 76] on div "To 08/16/2025" at bounding box center [231, 77] width 132 height 35
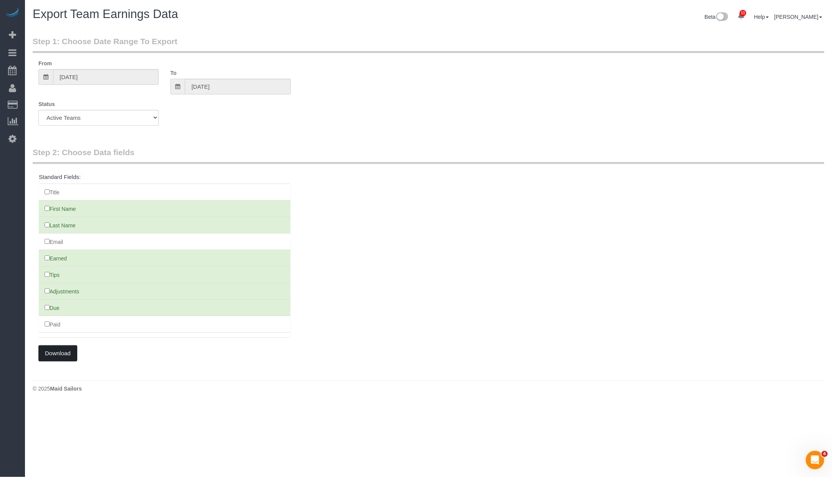
click at [74, 354] on button "Download" at bounding box center [57, 354] width 39 height 16
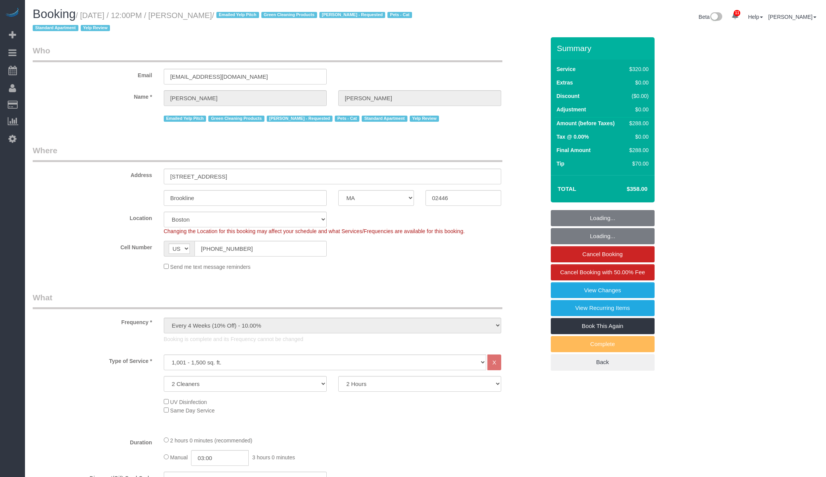
select select "MA"
select select "2"
select select "spot6"
select select "number:89"
select select "number:72"
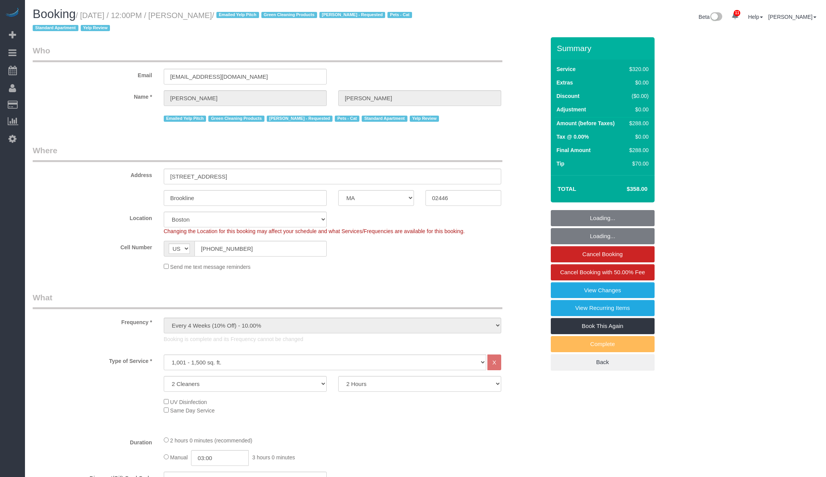
select select "number:14"
select select "number:7"
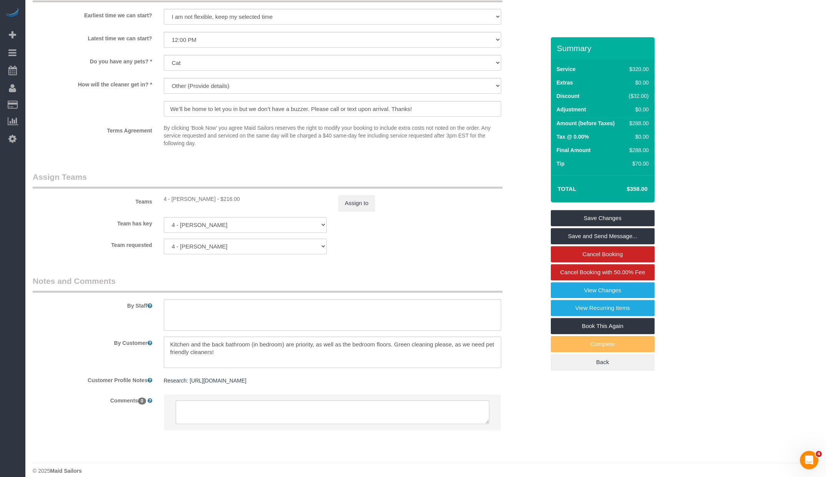
click at [375, 195] on div "Assign to" at bounding box center [419, 203] width 175 height 16
click at [371, 201] on button "Assign to" at bounding box center [356, 203] width 37 height 16
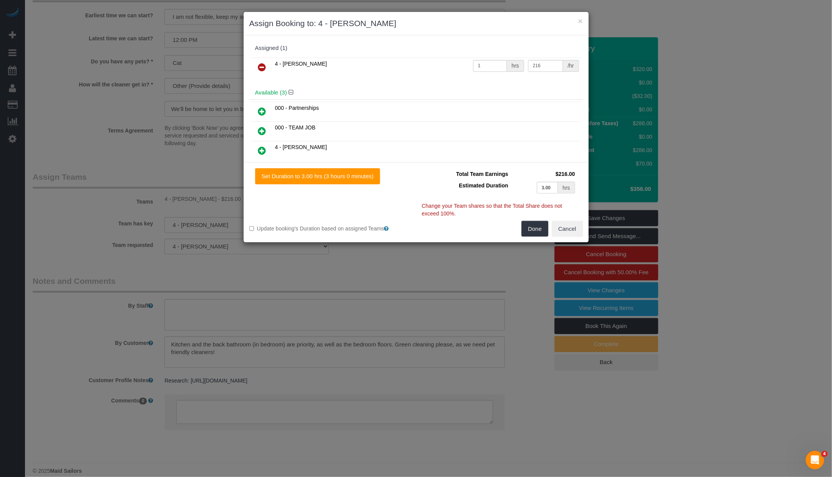
click at [537, 71] on td "216 /hr" at bounding box center [553, 68] width 55 height 20
click at [537, 69] on input "216" at bounding box center [545, 66] width 35 height 12
type input "144"
click at [534, 231] on button "Done" at bounding box center [535, 229] width 27 height 16
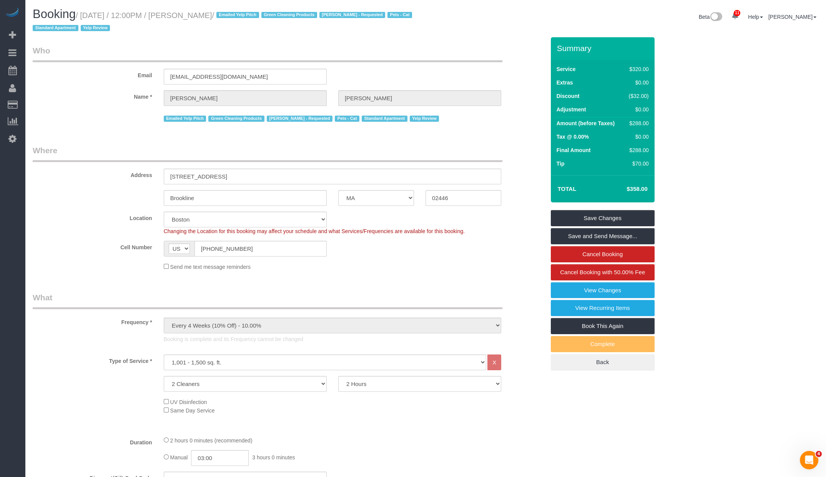
drag, startPoint x: 186, startPoint y: 16, endPoint x: 239, endPoint y: 15, distance: 52.7
click at [239, 15] on small "/ August 11, 2025 / 12:00PM / Katie Robinson / Emailed Yelp Pitch Green Cleanin…" at bounding box center [224, 22] width 382 height 22
copy small "[PERSON_NAME]"
click at [599, 223] on link "Save Changes" at bounding box center [603, 218] width 104 height 16
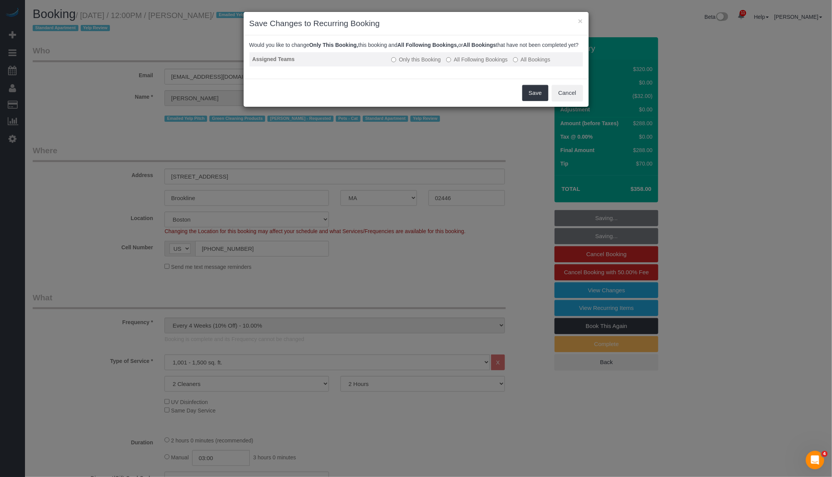
click at [469, 66] on td "Only this Booking All Following Bookings All Bookings" at bounding box center [485, 59] width 194 height 14
click at [477, 63] on label "All Following Bookings" at bounding box center [476, 60] width 61 height 8
click at [532, 96] on button "Save" at bounding box center [535, 93] width 26 height 16
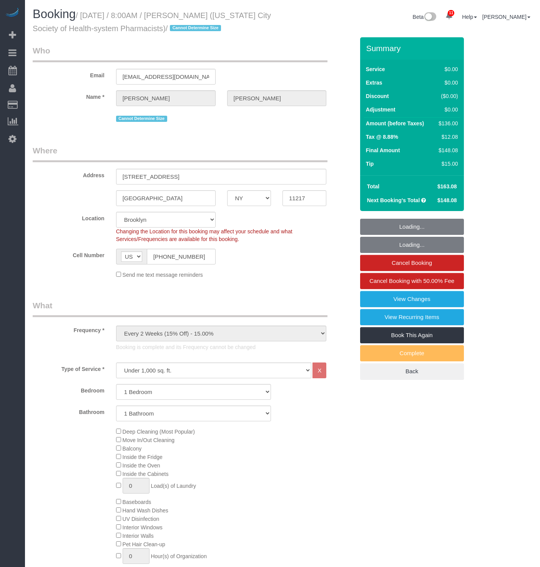
select select "NY"
select select "1"
select select "string:stripe-pm_1RXkW04VGloSiKo7B4iW1PrX"
select select "spot6"
select select "number:56"
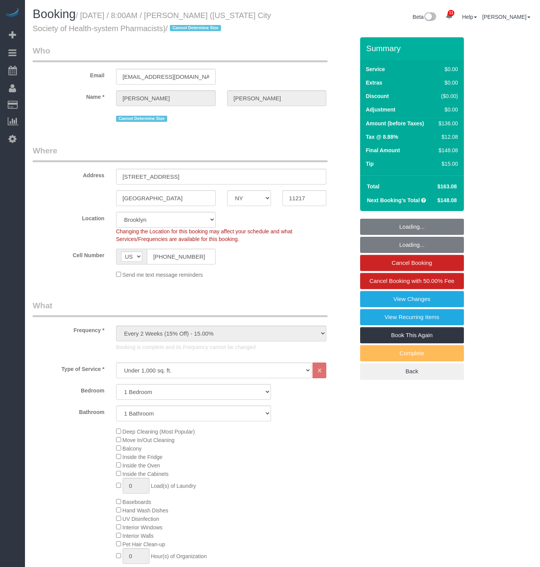
select select "number:72"
select select "number:15"
select select "number:6"
click at [203, 16] on small "/ August 07, 2025 / 8:00AM / Nino Mihatov (New York City Society of Health-syst…" at bounding box center [152, 22] width 238 height 22
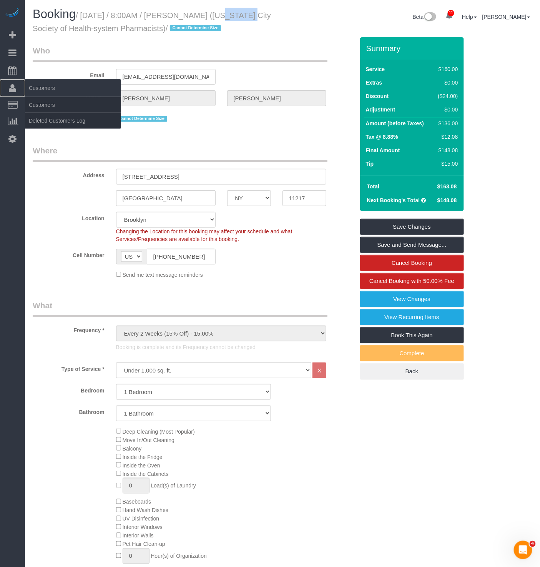
click at [62, 94] on span "Customers" at bounding box center [73, 88] width 96 height 18
click at [62, 98] on link "Customers" at bounding box center [73, 104] width 96 height 15
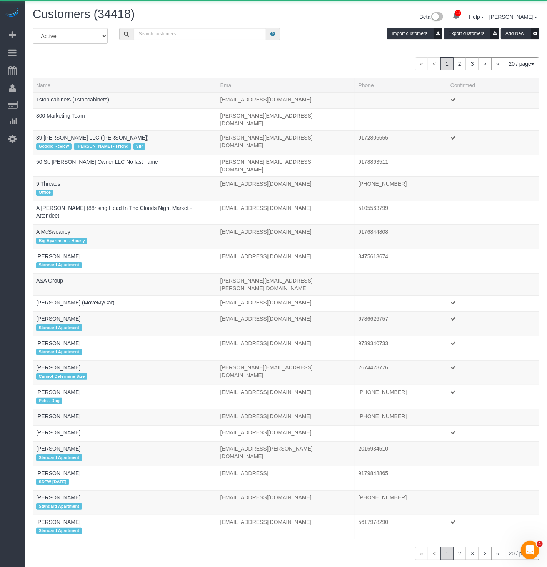
click at [189, 23] on div "Customers (34418)" at bounding box center [156, 16] width 259 height 17
click at [193, 34] on input "text" at bounding box center [200, 34] width 132 height 12
paste input "[PERSON_NAME]"
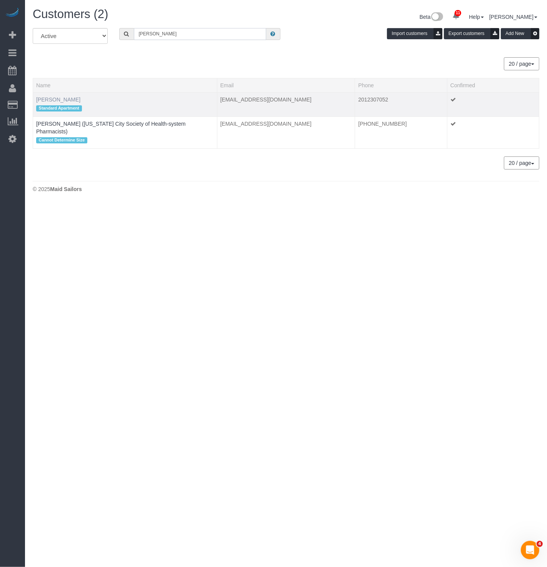
type input "[PERSON_NAME]"
click at [56, 99] on link "Nino Mihatov" at bounding box center [58, 99] width 44 height 6
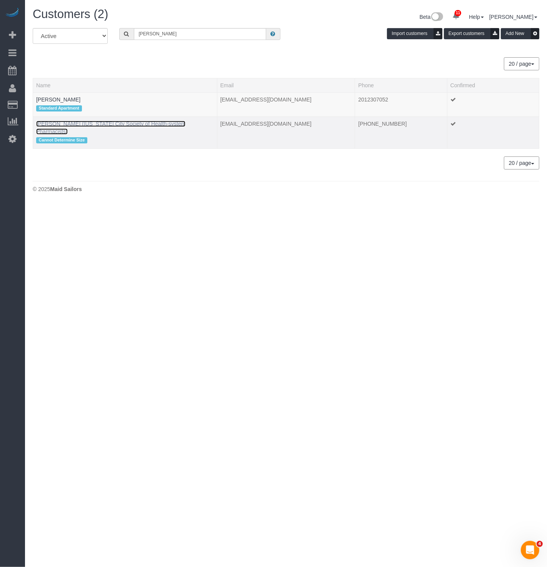
click at [73, 125] on link "Nino Mihatov (New York City Society of Health-system Pharmacists)" at bounding box center [110, 128] width 149 height 14
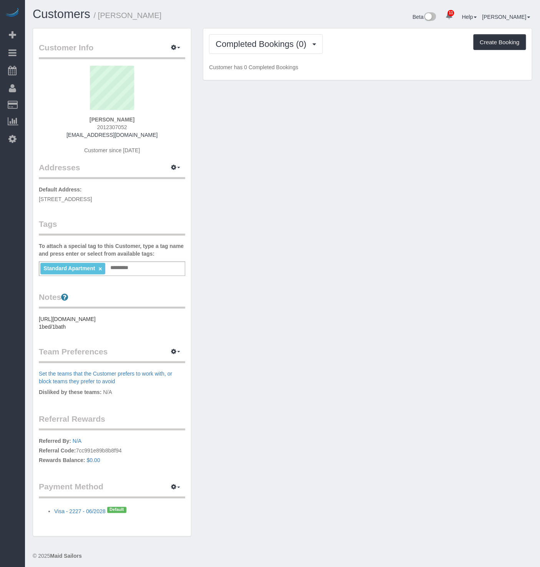
click at [288, 55] on div "Completed Bookings (0) Completed Bookings (0) Upcoming Bookings (0) Cancelled B…" at bounding box center [367, 54] width 329 height 52
click at [287, 39] on span "Completed Bookings (0)" at bounding box center [263, 44] width 95 height 10
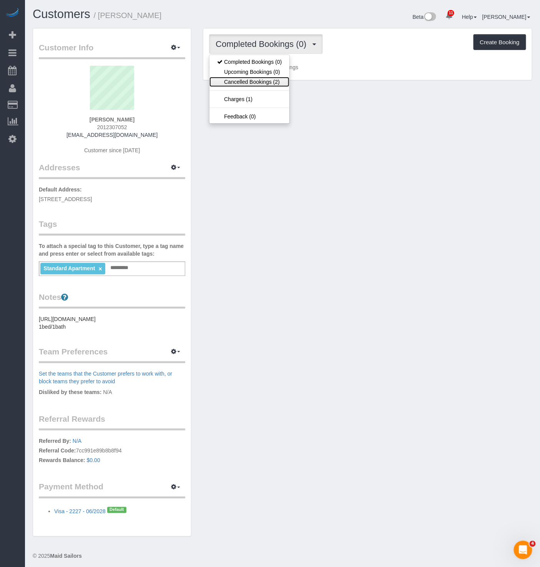
click at [265, 79] on link "Cancelled Bookings (2)" at bounding box center [249, 82] width 80 height 10
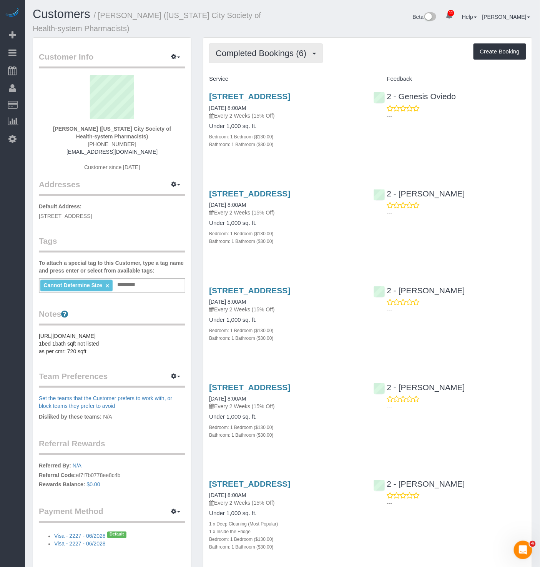
click at [260, 52] on span "Completed Bookings (6)" at bounding box center [263, 53] width 95 height 10
click at [394, 43] on div "Completed Bookings (6) Completed Bookings (6) Upcoming Bookings (0) Cancelled B…" at bounding box center [367, 363] width 329 height 650
click at [246, 111] on link "08/07/2025 8:00AM" at bounding box center [227, 108] width 37 height 6
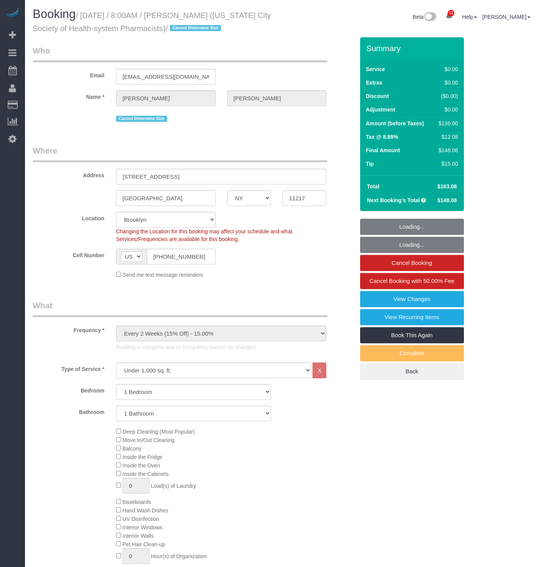
select select "NY"
select select "1"
select select "string:stripe-pm_1RXkW04VGloSiKo7B4iW1PrX"
select select "spot1"
select select "number:56"
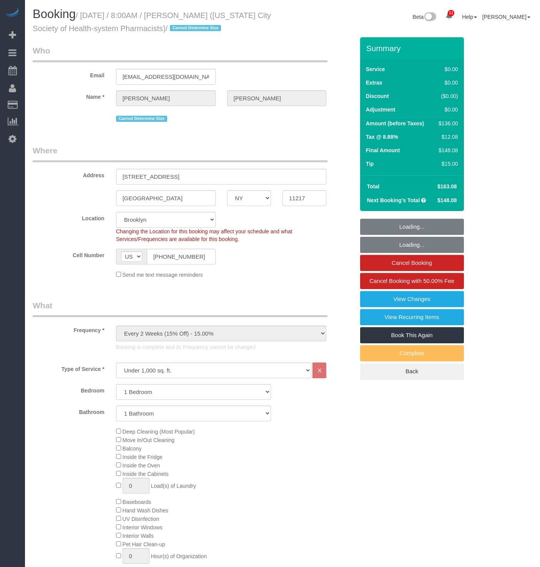
select select "number:72"
select select "number:15"
select select "number:6"
